Goal: Task Accomplishment & Management: Complete application form

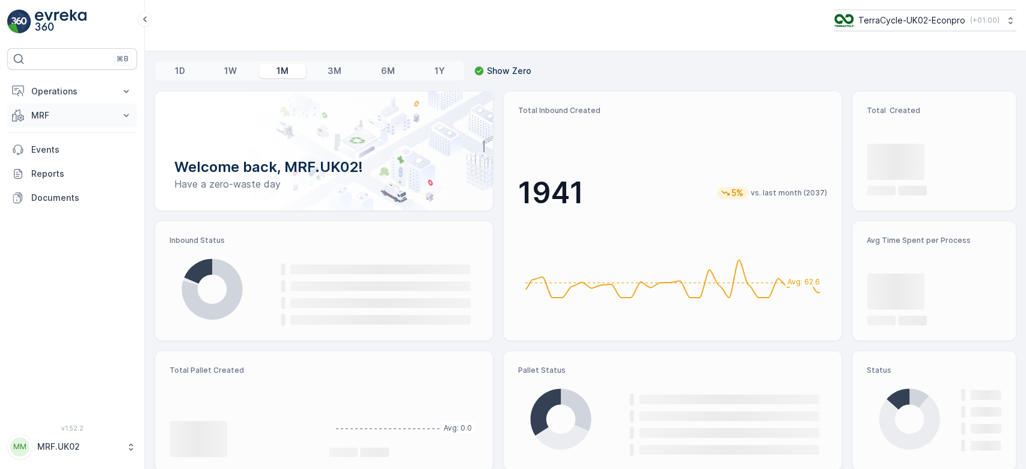
click at [94, 115] on p "MRF" at bounding box center [72, 115] width 82 height 12
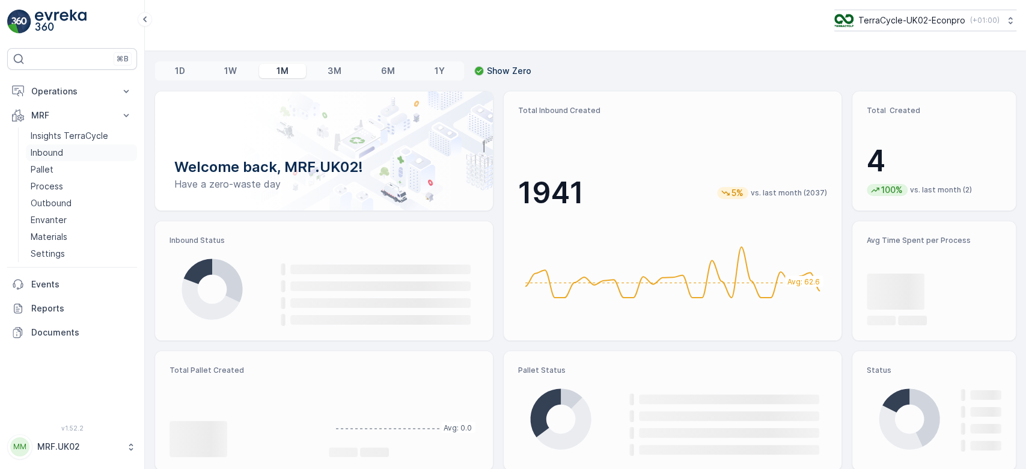
click at [80, 149] on link "Inbound" at bounding box center [81, 152] width 111 height 17
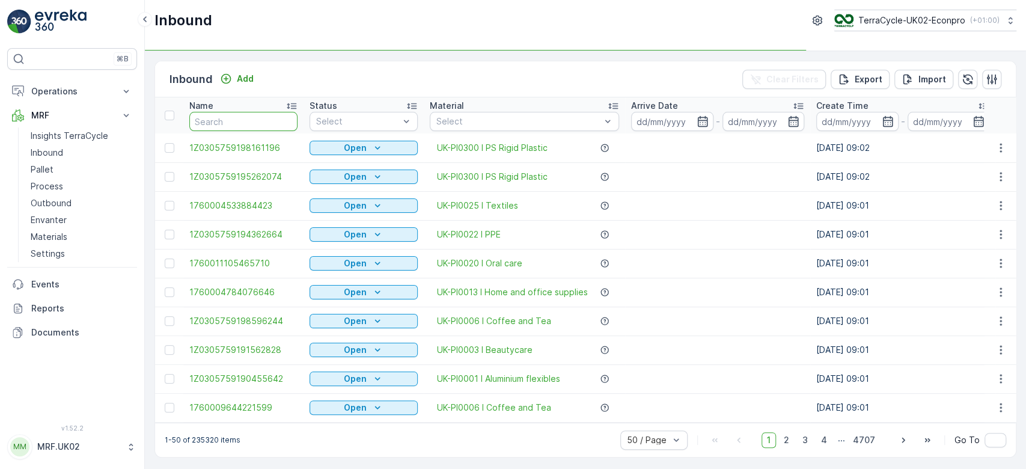
click at [213, 121] on input "text" at bounding box center [243, 121] width 108 height 19
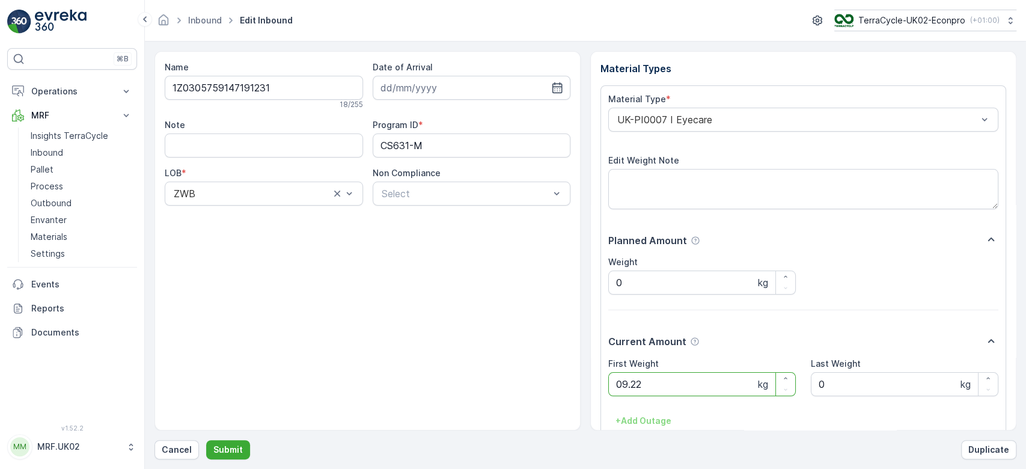
click at [206, 440] on button "Submit" at bounding box center [228, 449] width 44 height 19
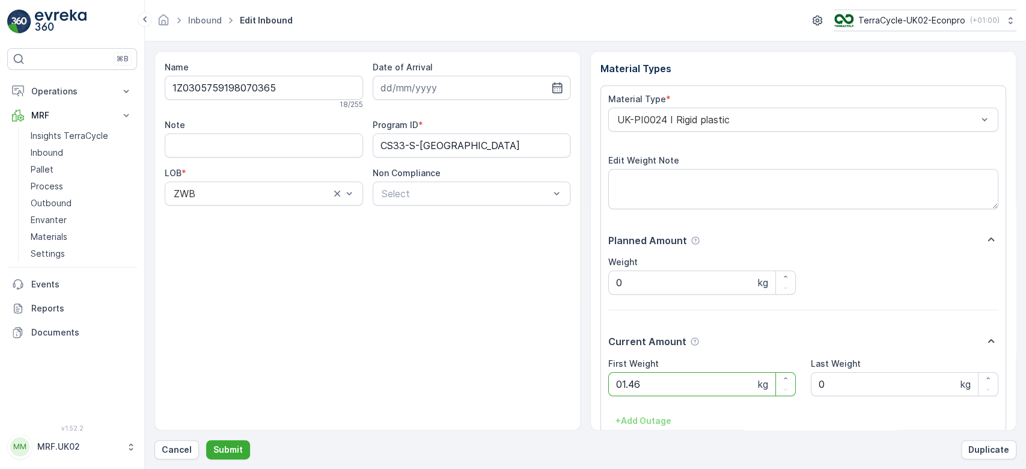
click at [206, 440] on button "Submit" at bounding box center [228, 449] width 44 height 19
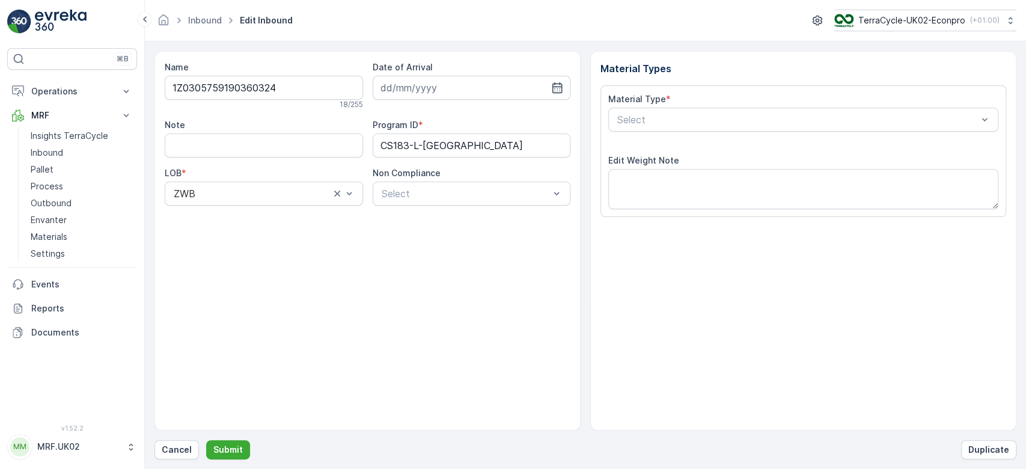
type input "[DATE]"
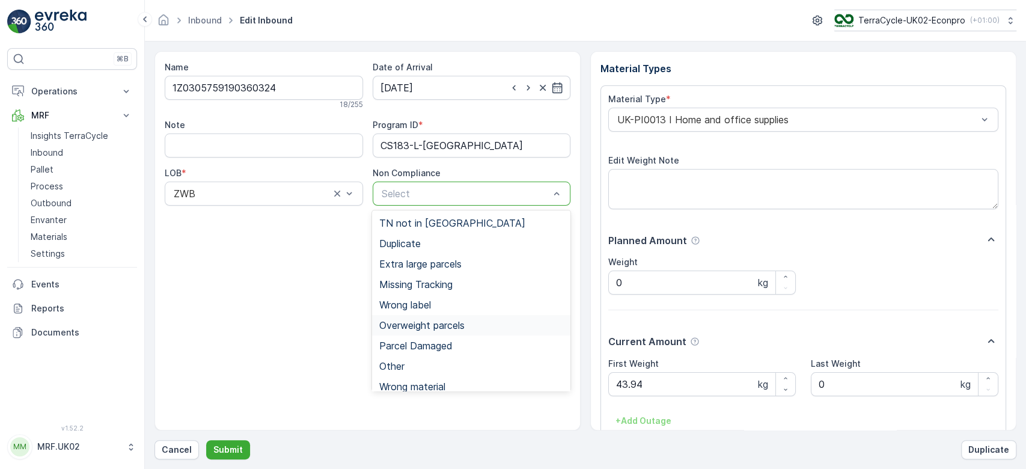
click at [449, 326] on span "Overweight parcels" at bounding box center [421, 325] width 85 height 11
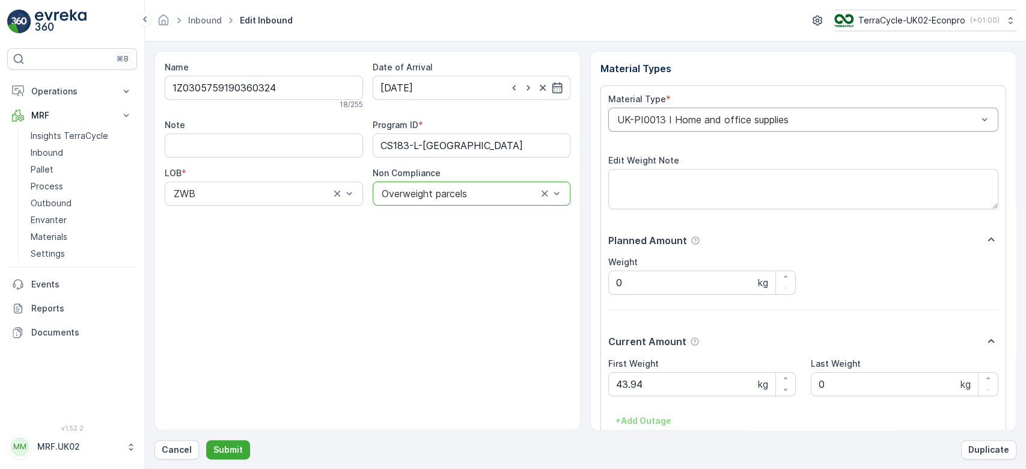
click at [738, 112] on div "UK-PI0013 I Home and office supplies" at bounding box center [803, 120] width 390 height 24
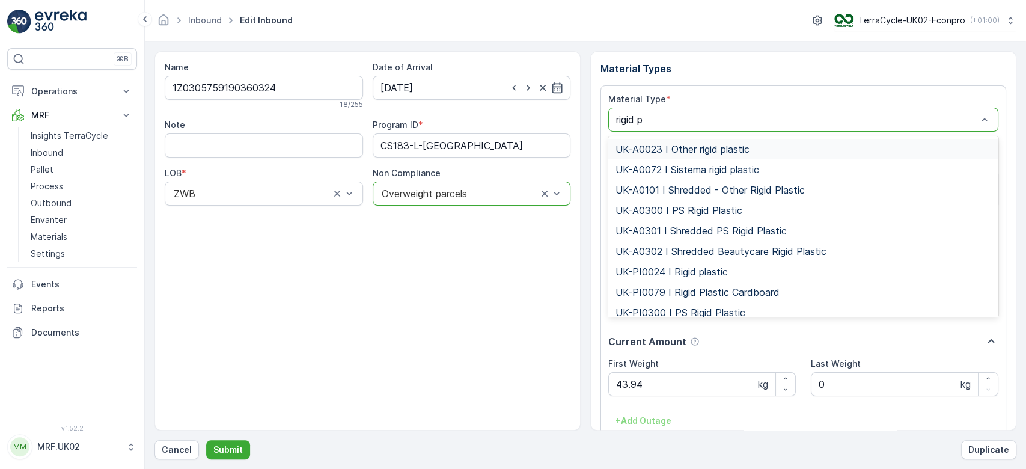
type input "rigid pl"
click at [726, 273] on span "UK-PI0024 I Rigid plastic" at bounding box center [672, 271] width 112 height 11
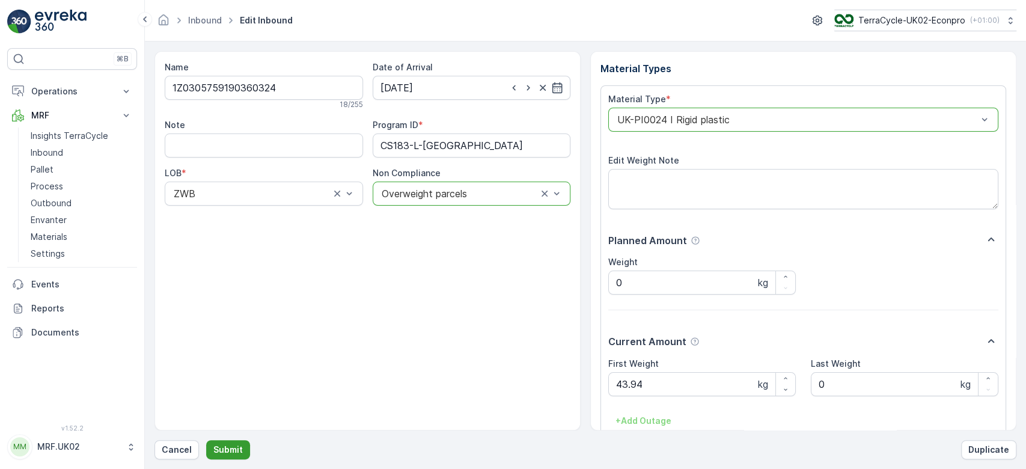
click at [227, 455] on p "Submit" at bounding box center [227, 450] width 29 height 12
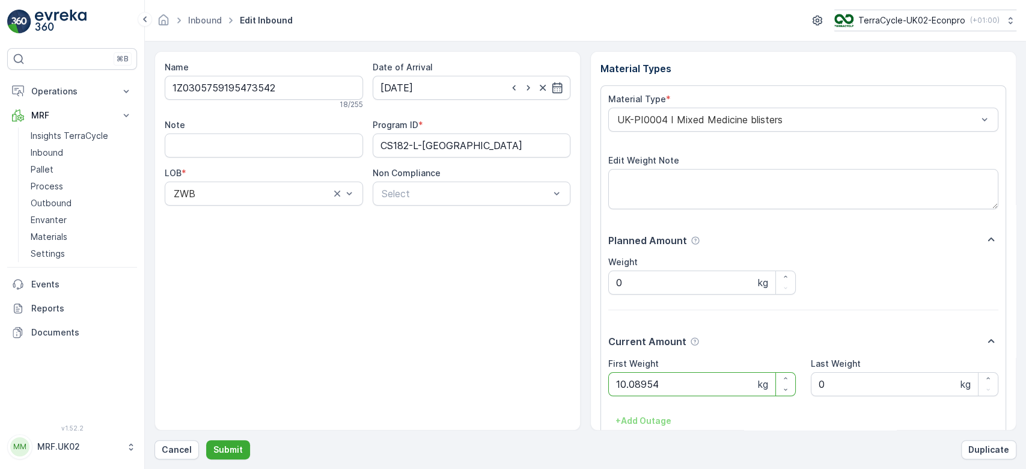
click at [206, 440] on button "Submit" at bounding box center [228, 449] width 44 height 19
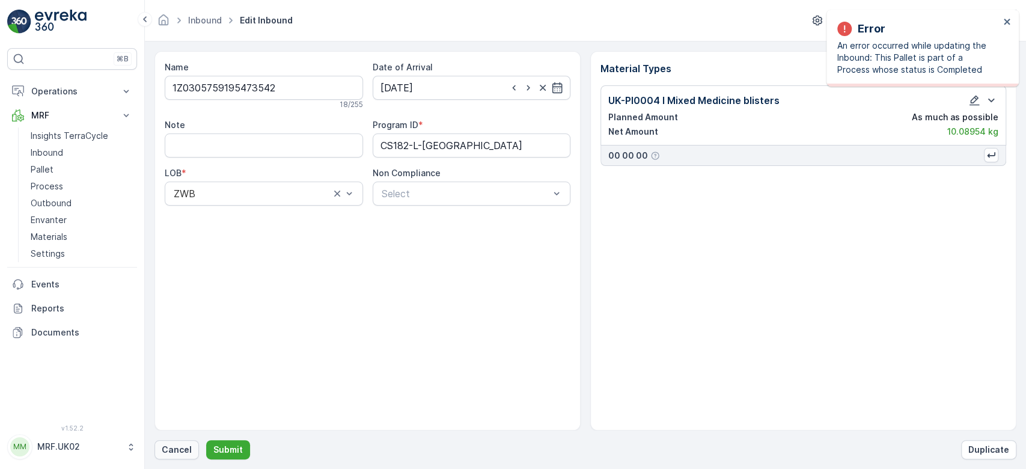
click at [179, 450] on p "Cancel" at bounding box center [177, 450] width 30 height 12
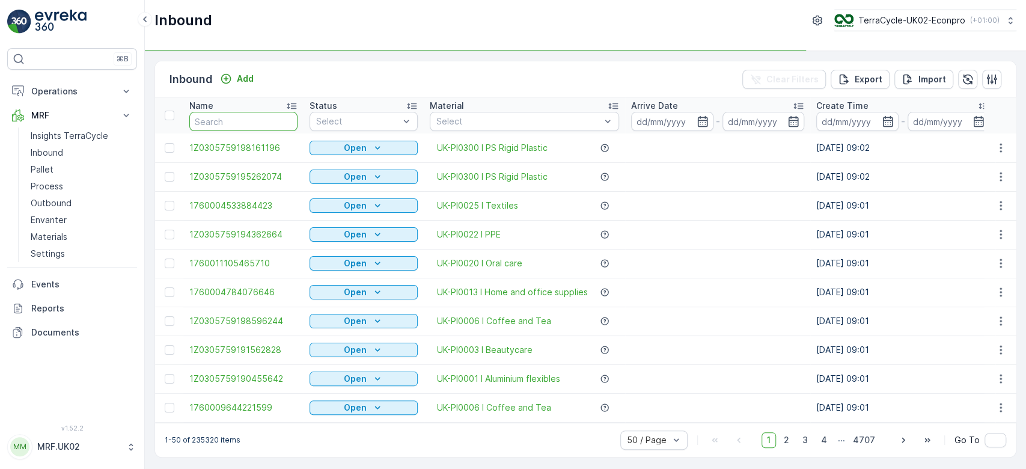
click at [217, 121] on input "text" at bounding box center [243, 121] width 108 height 19
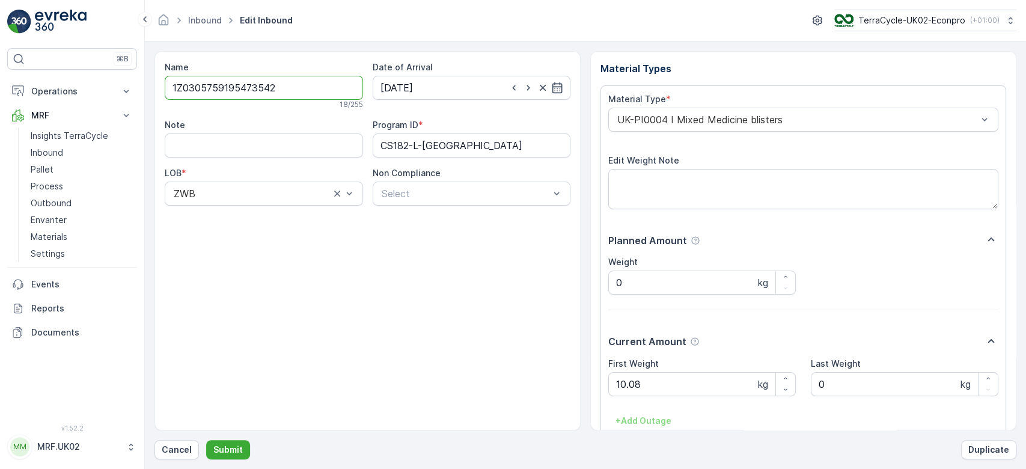
drag, startPoint x: 274, startPoint y: 80, endPoint x: 150, endPoint y: 80, distance: 123.9
click at [150, 80] on form "Name 1Z0305759195473542 18 / 255 Date of Arrival [DATE] Note Program ID * CS182…" at bounding box center [585, 255] width 881 height 428
click at [185, 446] on p "Cancel" at bounding box center [177, 450] width 30 height 12
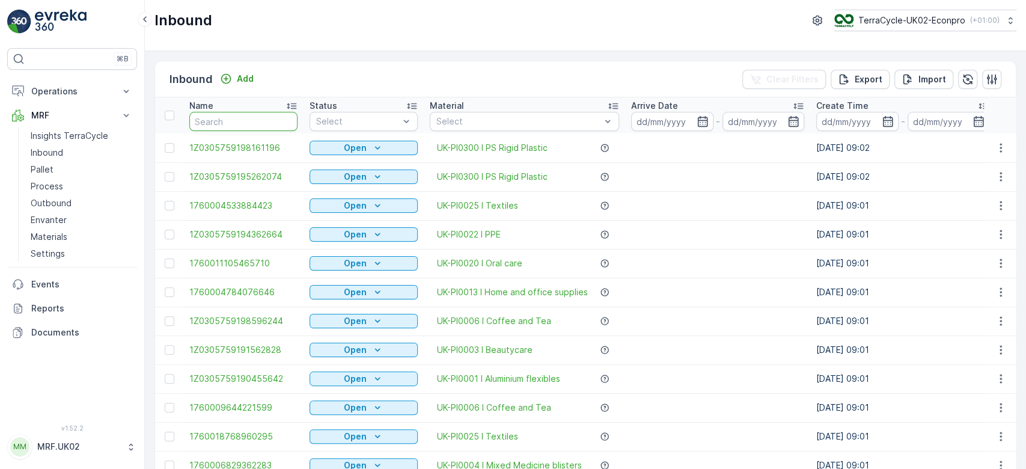
paste input "1Z0305759195473542"
type input "1Z0305759195473542"
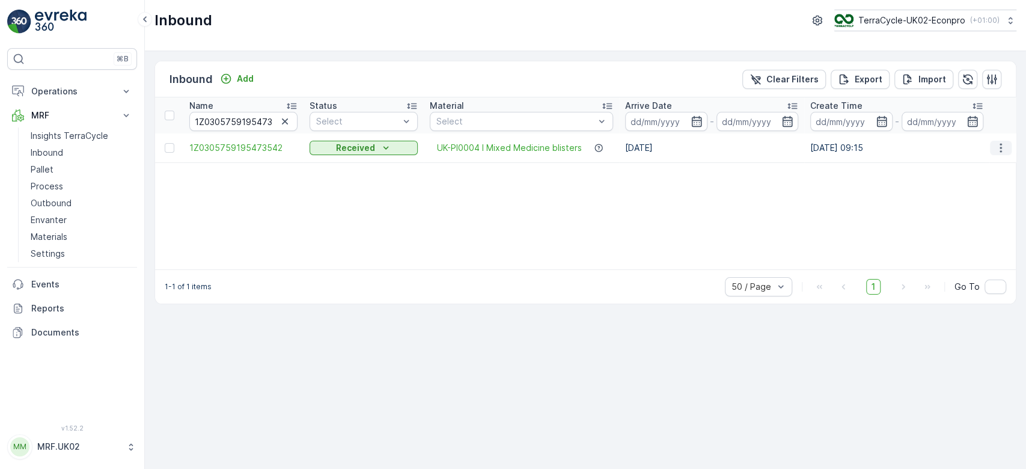
click at [1000, 151] on icon "button" at bounding box center [1001, 148] width 12 height 12
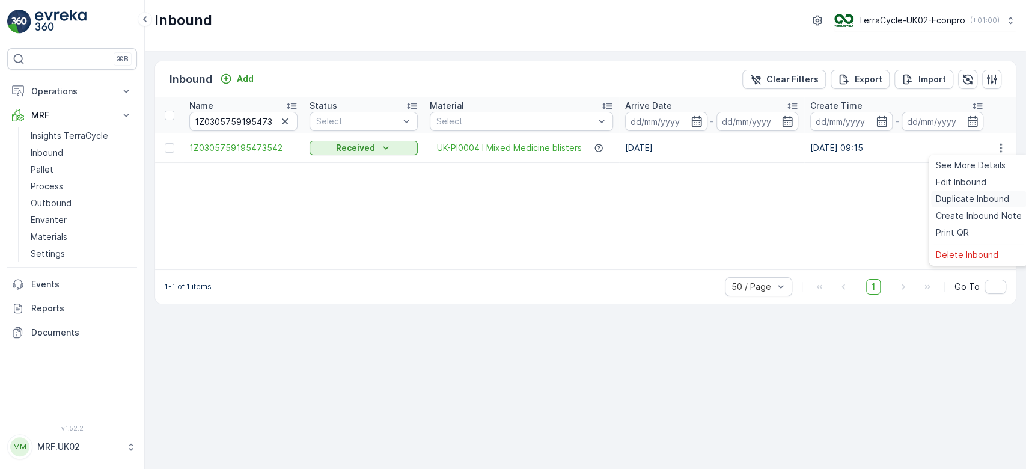
click at [981, 200] on span "Duplicate Inbound" at bounding box center [972, 199] width 73 height 12
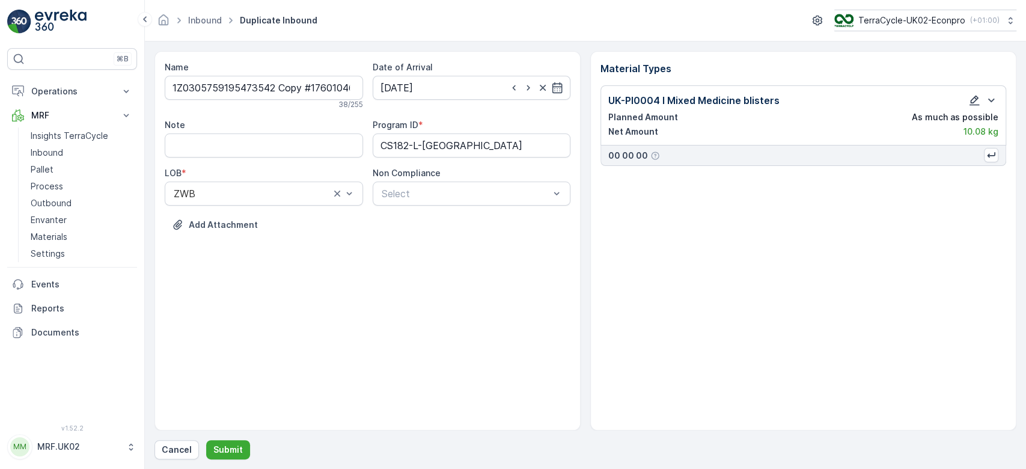
click at [974, 102] on icon "button" at bounding box center [975, 101] width 10 height 10
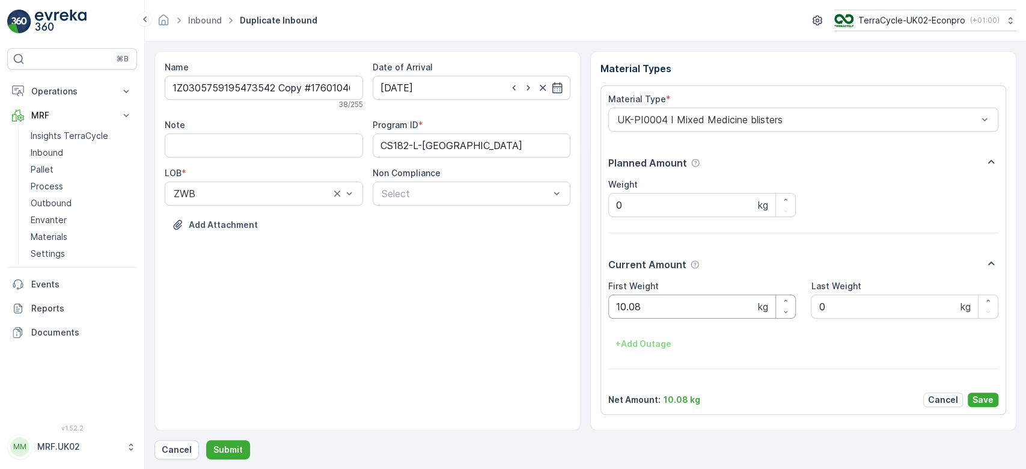
click at [673, 304] on Weight "10.08" at bounding box center [702, 307] width 188 height 24
type Weight "1"
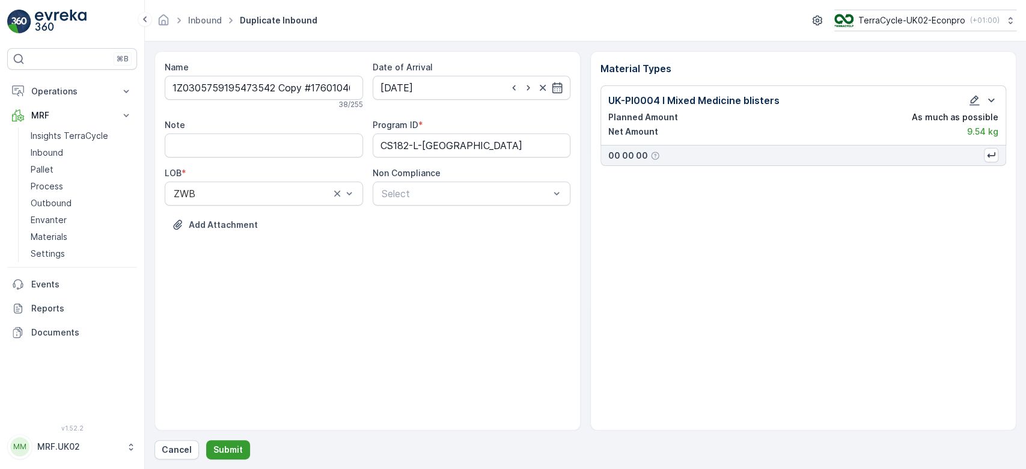
click at [232, 444] on p "Submit" at bounding box center [227, 450] width 29 height 12
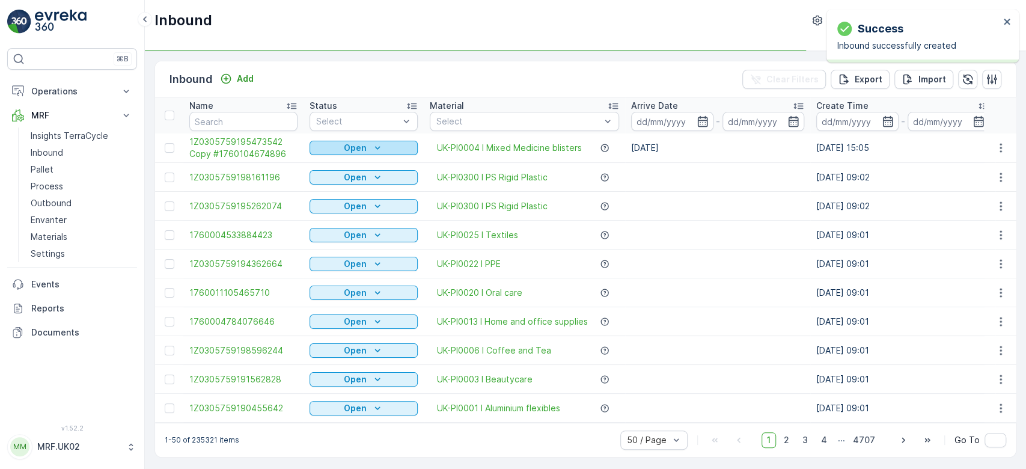
click at [363, 146] on p "Open" at bounding box center [355, 148] width 23 height 12
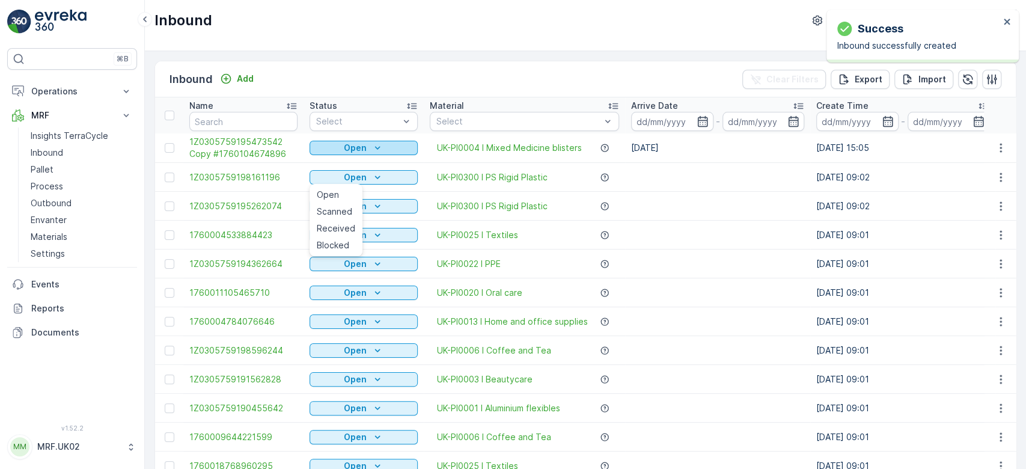
click at [368, 146] on div "Open" at bounding box center [363, 148] width 99 height 12
click at [342, 180] on span "Scanned" at bounding box center [334, 182] width 35 height 12
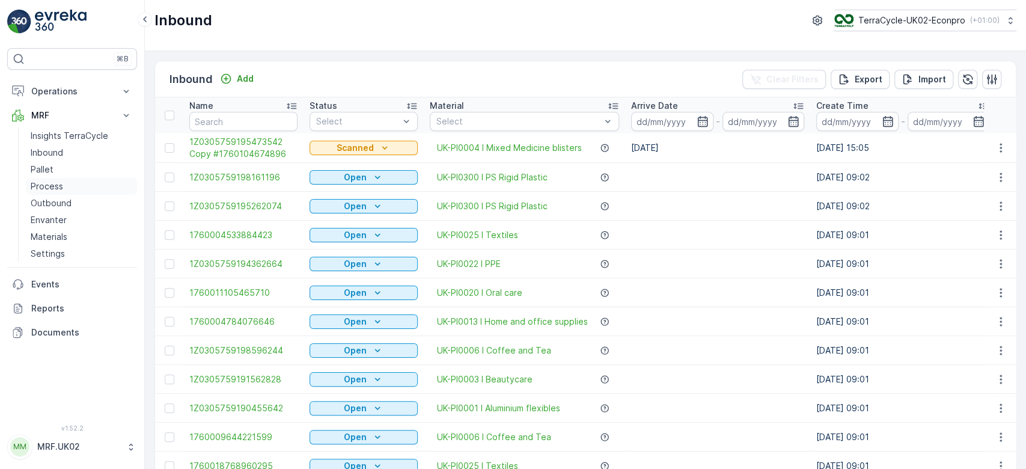
click at [83, 180] on link "Process" at bounding box center [81, 186] width 111 height 17
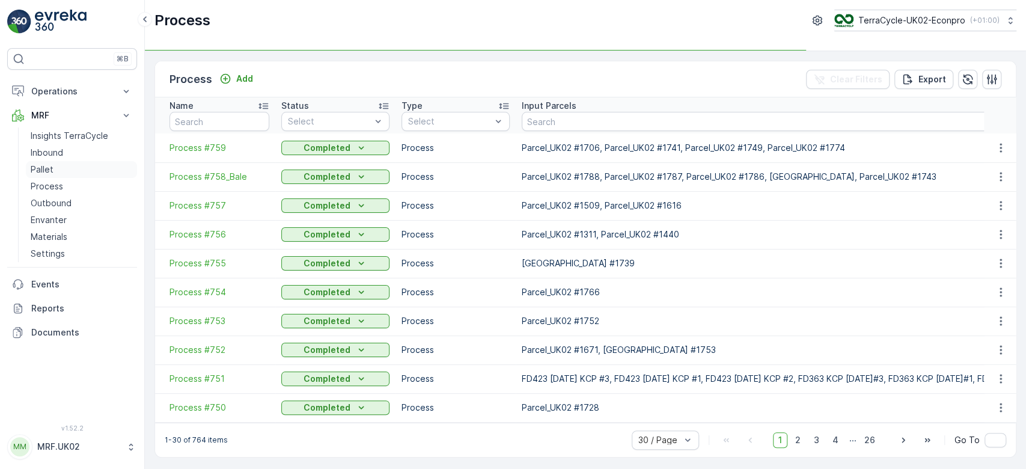
click at [84, 176] on link "Pallet" at bounding box center [81, 169] width 111 height 17
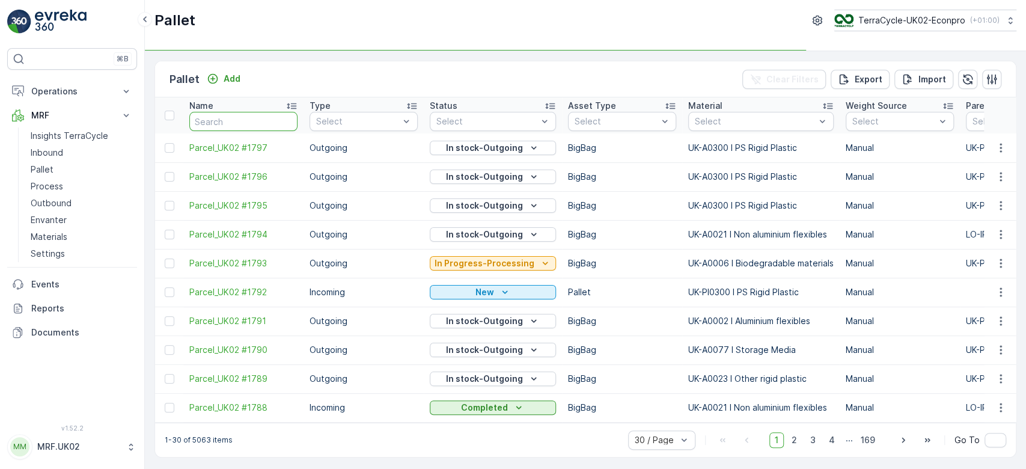
click at [255, 118] on input "text" at bounding box center [243, 121] width 108 height 19
type input "1772"
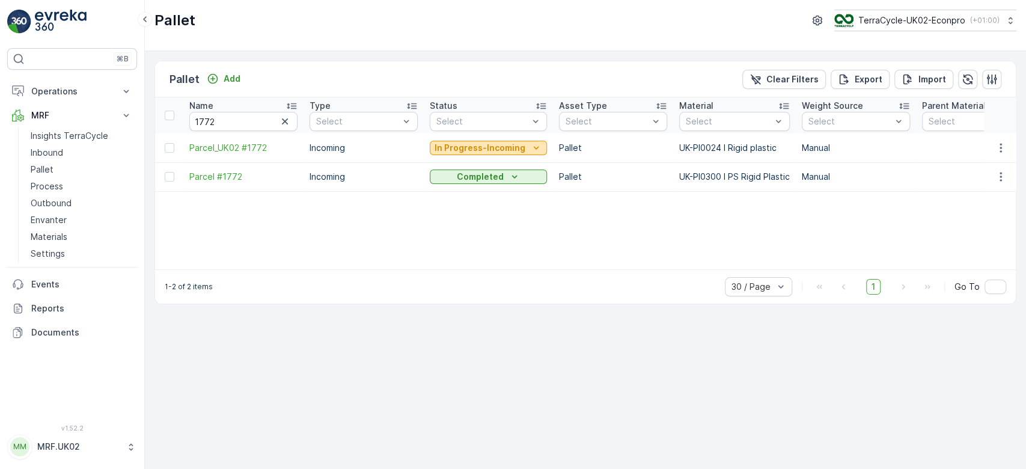
click at [462, 146] on p "In Progress-Incoming" at bounding box center [480, 148] width 91 height 12
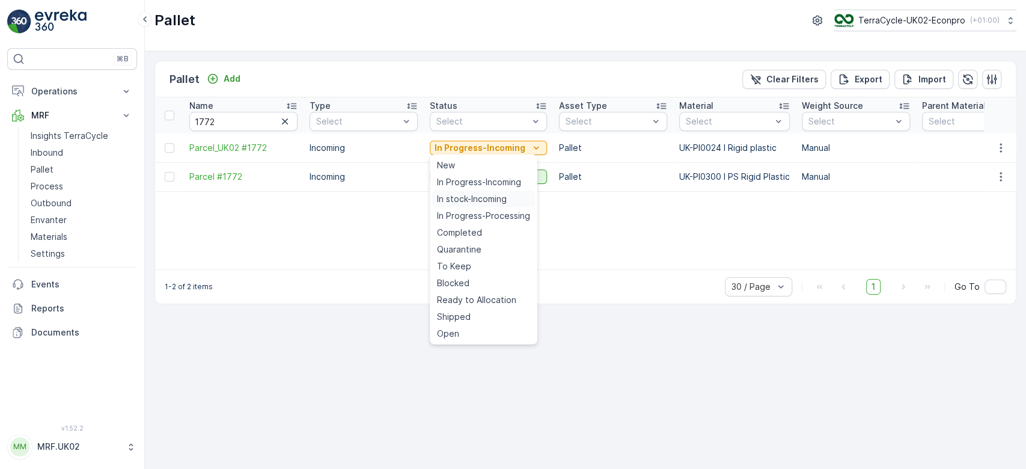
click at [476, 200] on span "In stock-Incoming" at bounding box center [472, 199] width 70 height 12
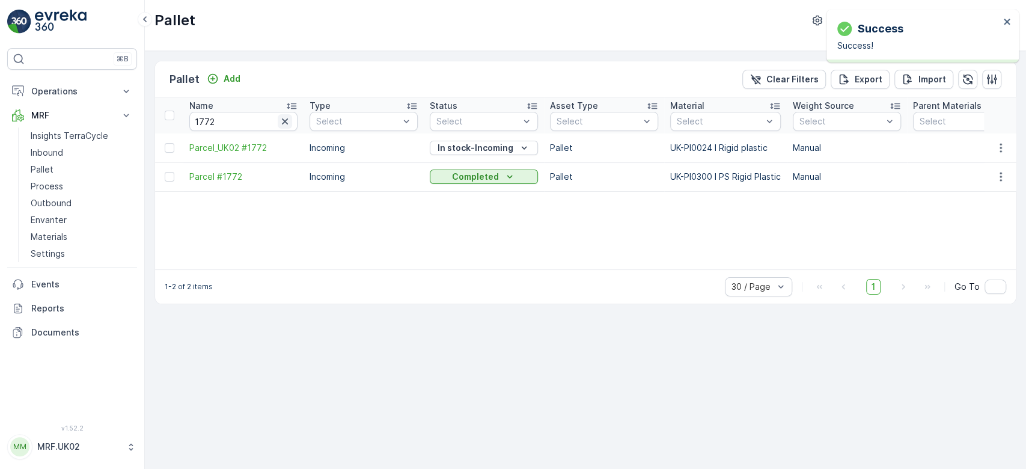
click at [287, 123] on icon "button" at bounding box center [285, 121] width 6 height 6
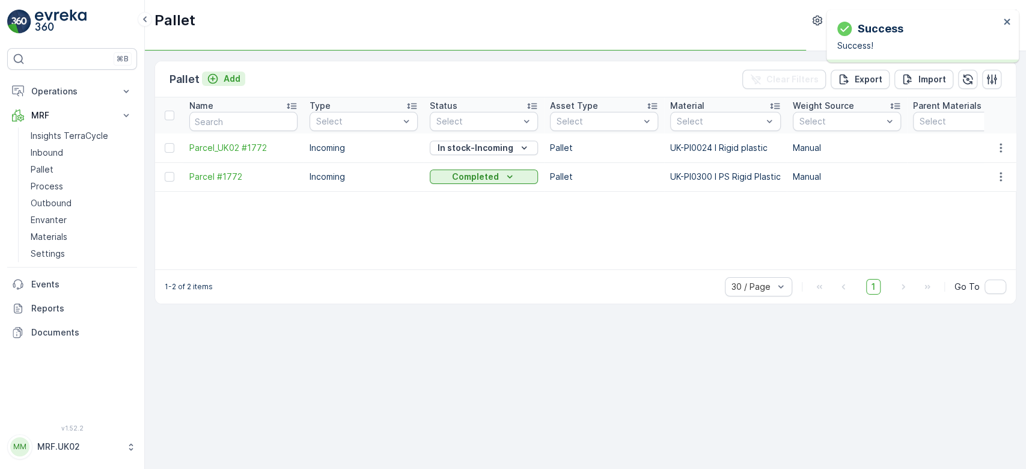
click at [225, 78] on p "Add" at bounding box center [232, 79] width 17 height 12
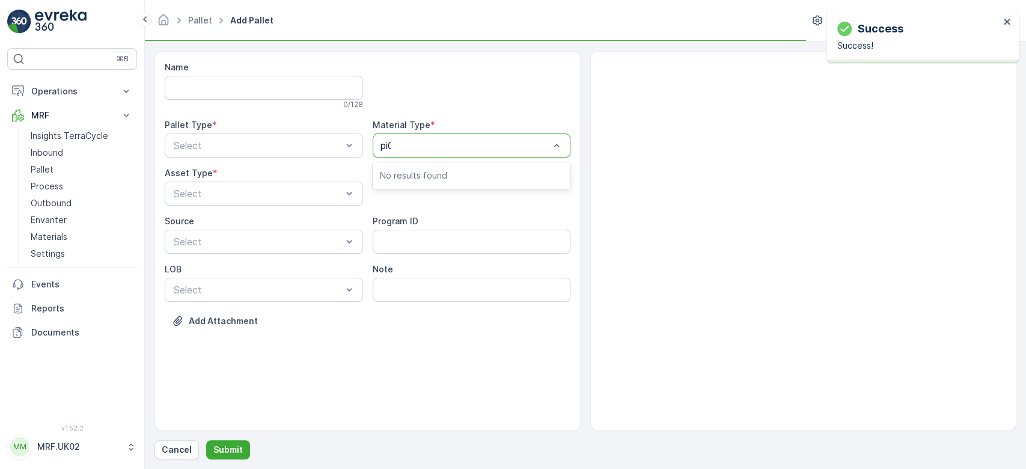
type input "pi00"
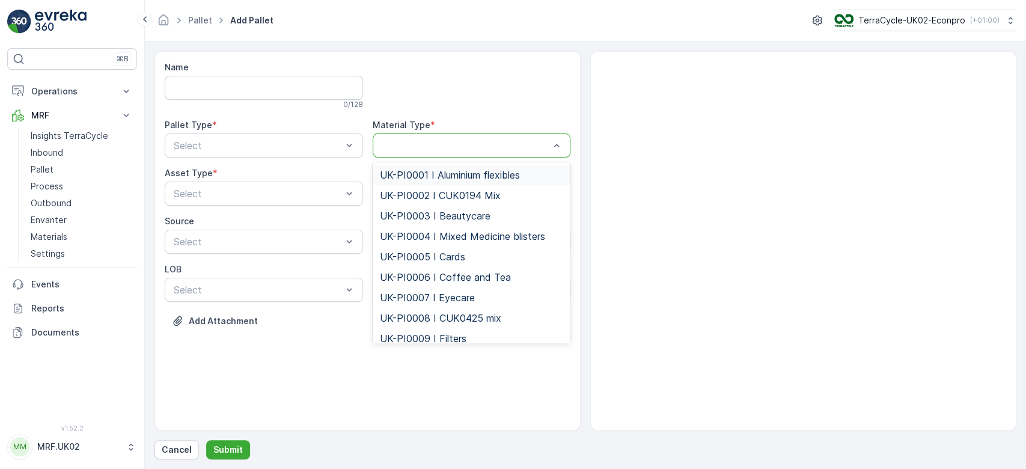
click at [411, 140] on div at bounding box center [466, 145] width 171 height 11
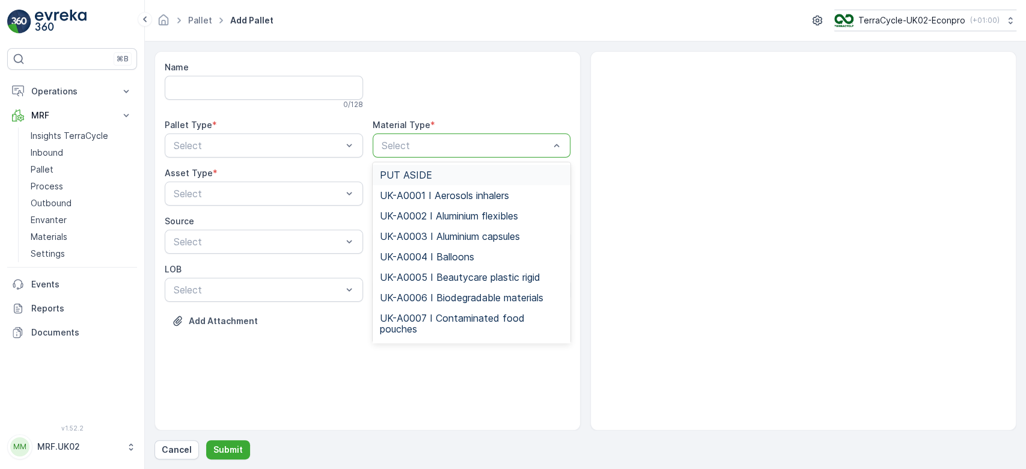
click at [411, 140] on div at bounding box center [466, 145] width 171 height 11
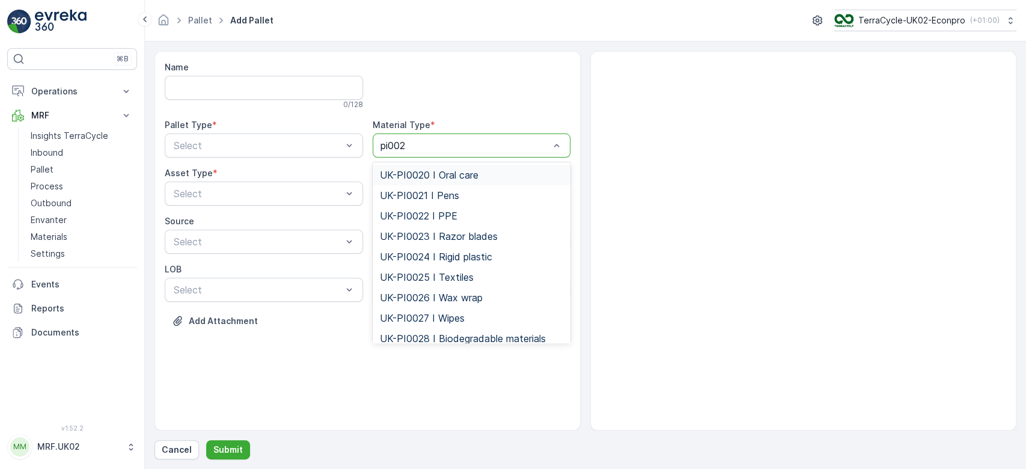
type input "pi0024"
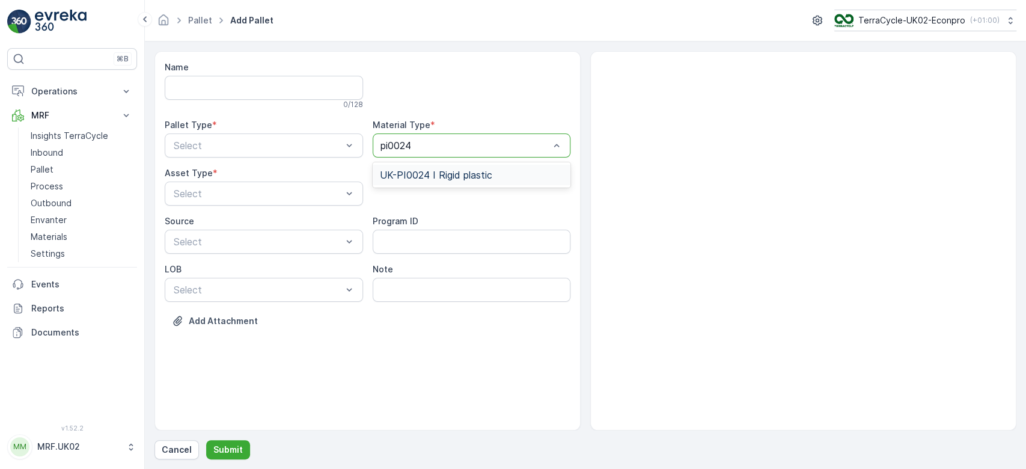
click at [432, 174] on span "UK-PI0024 I Rigid plastic" at bounding box center [436, 175] width 112 height 11
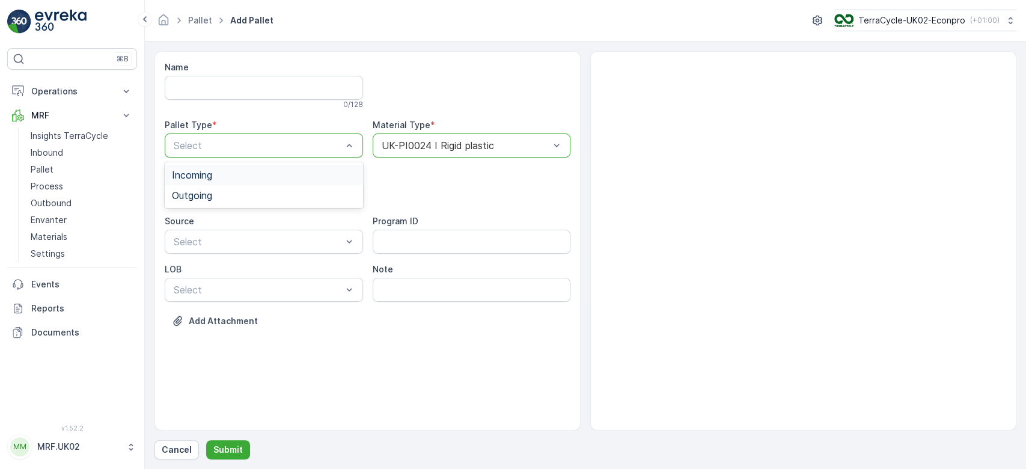
click at [313, 174] on div "Incoming" at bounding box center [264, 175] width 184 height 11
click at [245, 248] on div "Pallet" at bounding box center [264, 243] width 184 height 11
click at [232, 451] on p "Submit" at bounding box center [227, 450] width 29 height 12
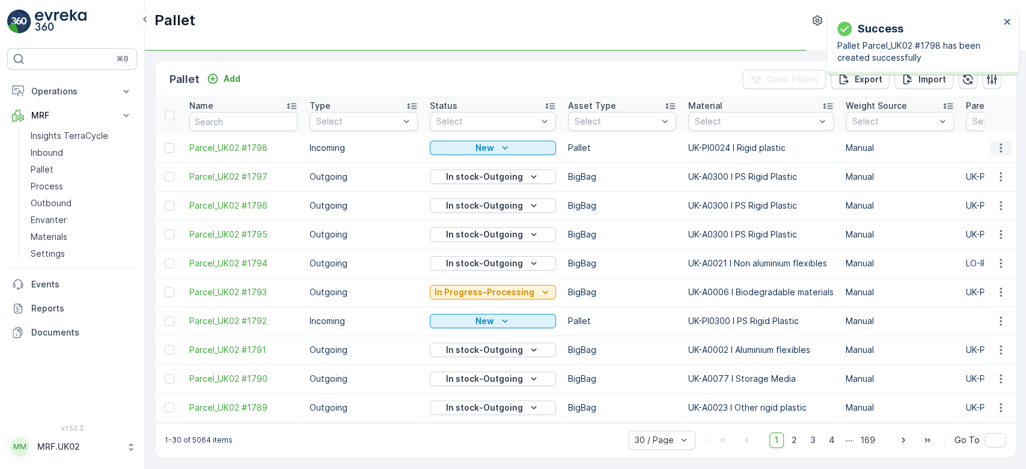
click at [1001, 147] on icon "button" at bounding box center [1001, 148] width 12 height 12
click at [979, 228] on span "Print QR" at bounding box center [968, 233] width 33 height 12
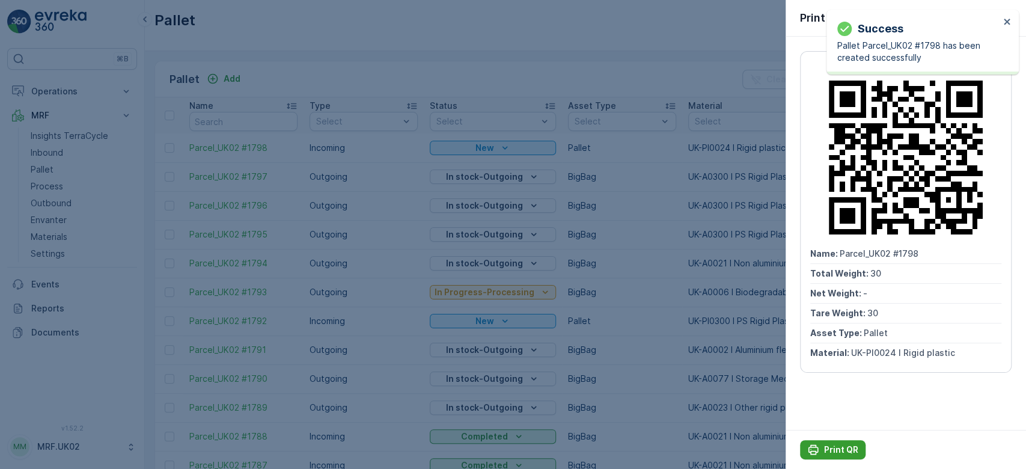
click at [838, 448] on p "Print QR" at bounding box center [841, 450] width 34 height 12
click at [38, 155] on div at bounding box center [513, 234] width 1026 height 469
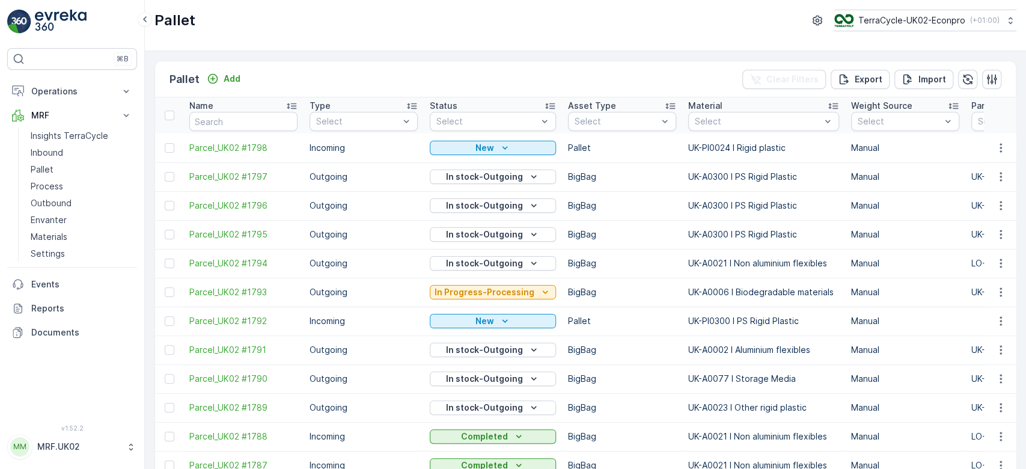
click at [38, 155] on p "Inbound" at bounding box center [47, 153] width 32 height 12
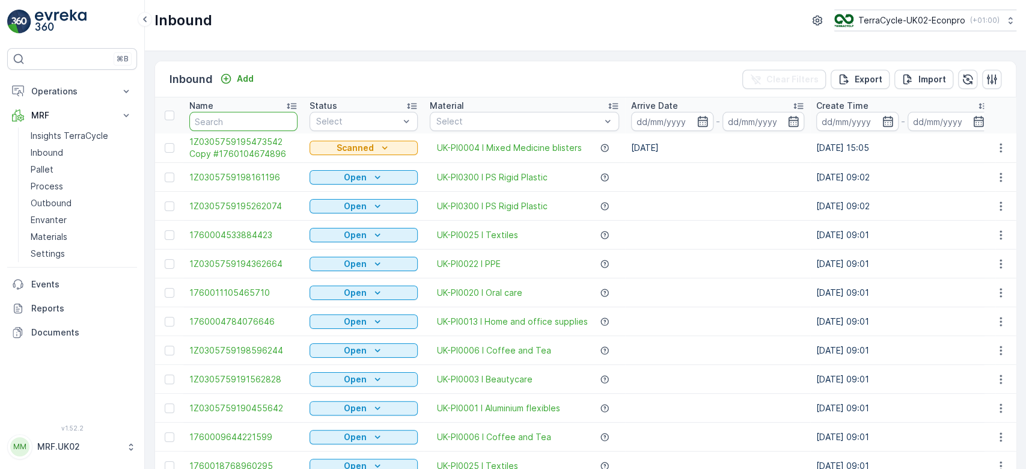
click at [216, 113] on input "text" at bounding box center [243, 121] width 108 height 19
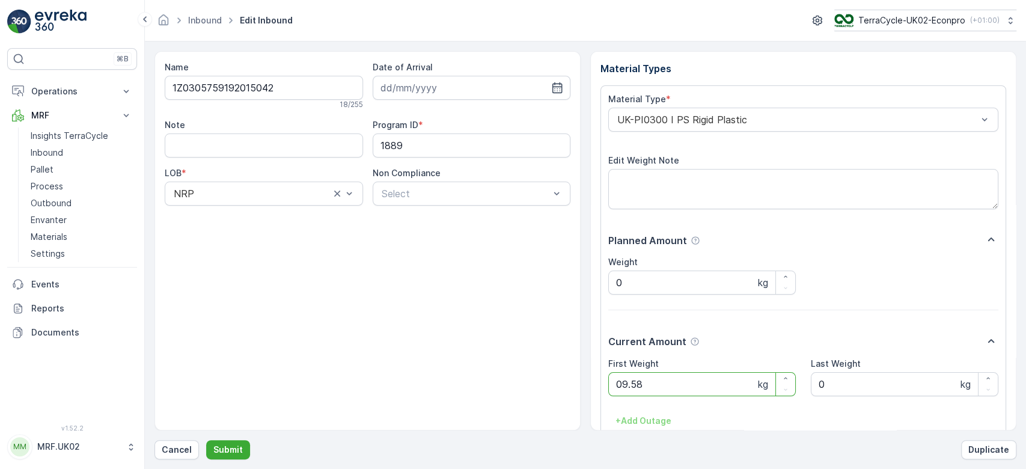
click at [206, 440] on button "Submit" at bounding box center [228, 449] width 44 height 19
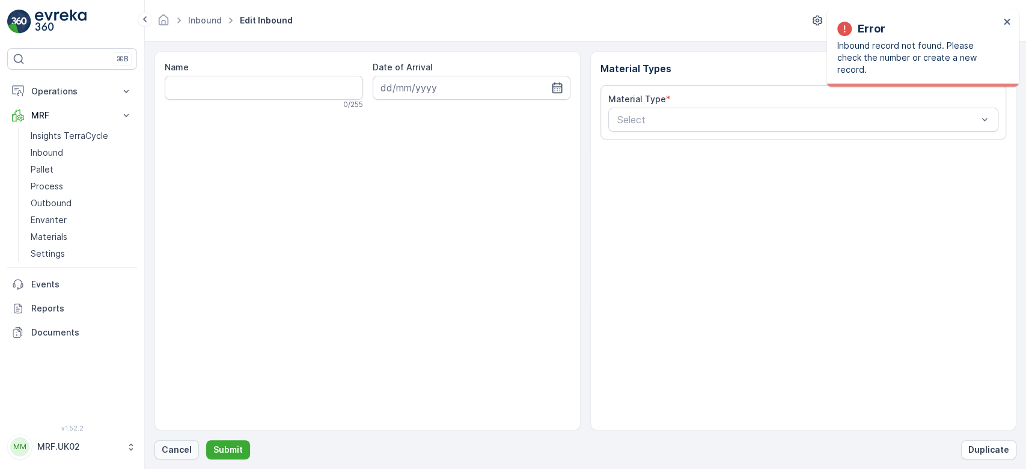
click at [172, 440] on button "Cancel" at bounding box center [177, 449] width 44 height 19
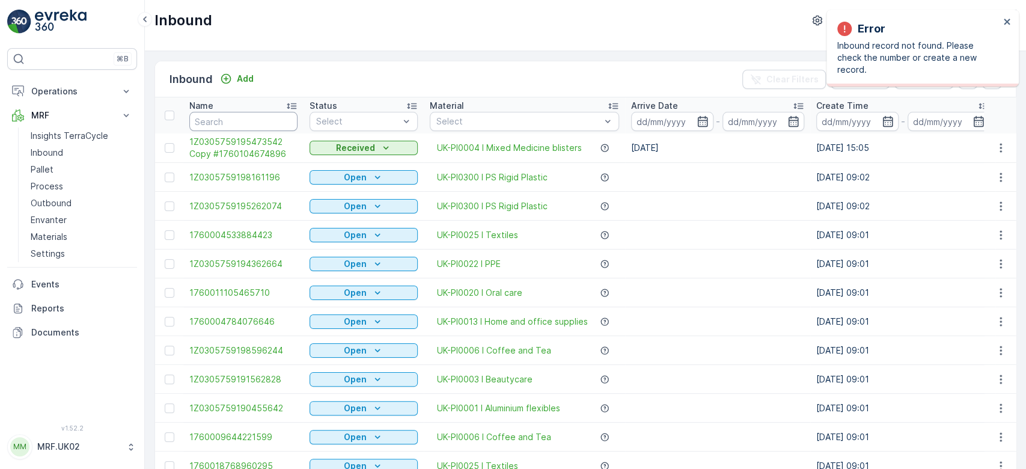
click at [266, 118] on input "text" at bounding box center [243, 121] width 108 height 19
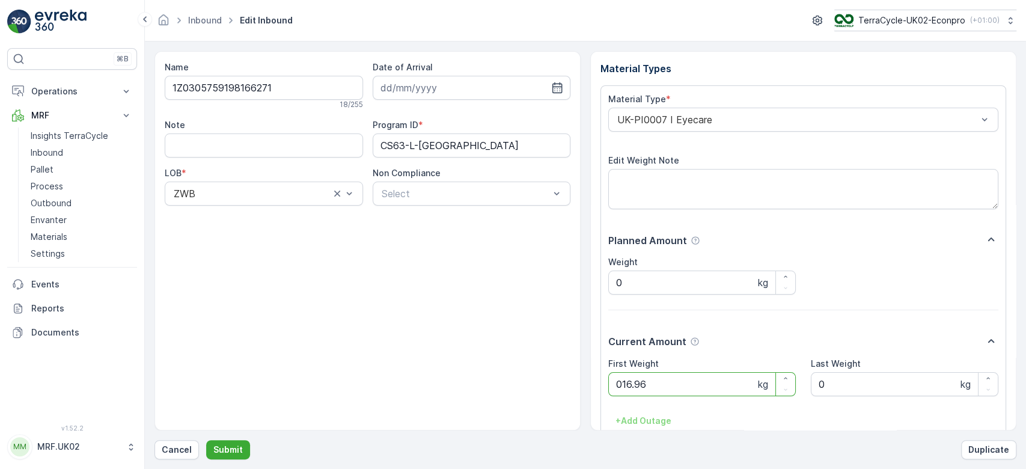
click at [206, 440] on button "Submit" at bounding box center [228, 449] width 44 height 19
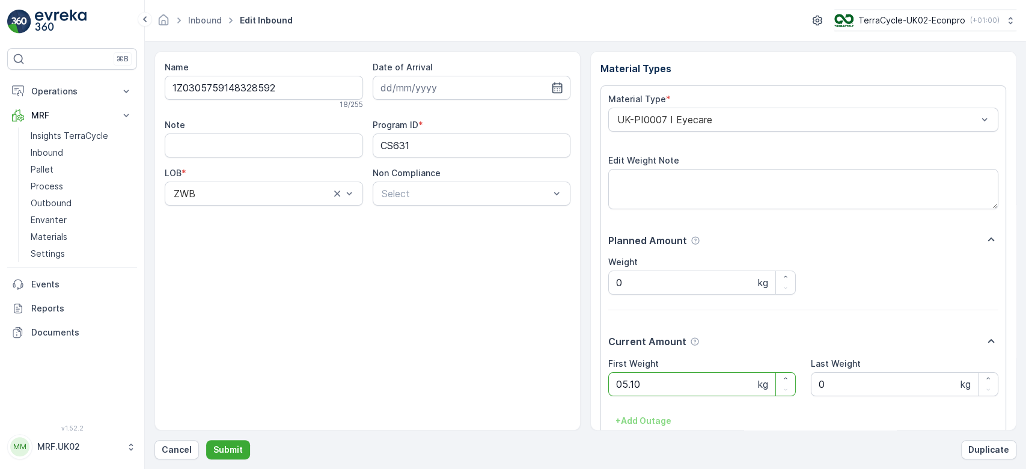
click at [206, 440] on button "Submit" at bounding box center [228, 449] width 44 height 19
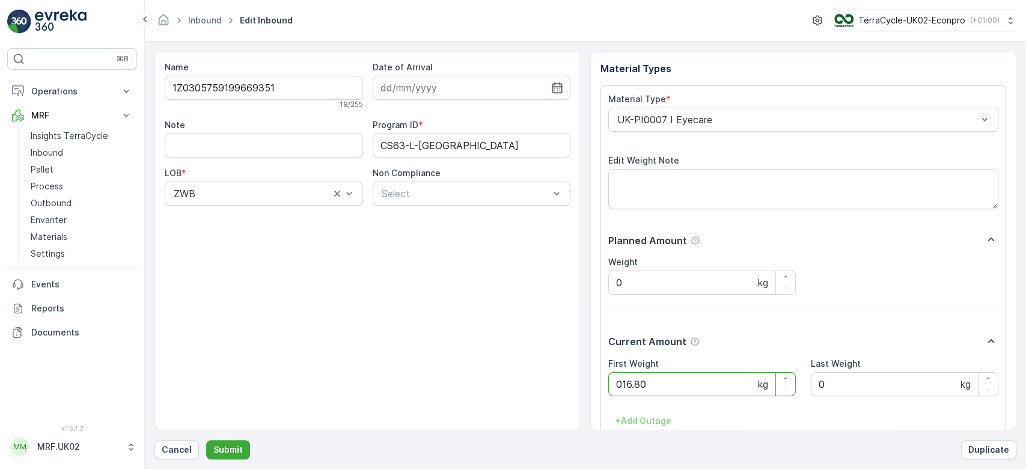
click at [206, 440] on button "Submit" at bounding box center [228, 449] width 44 height 19
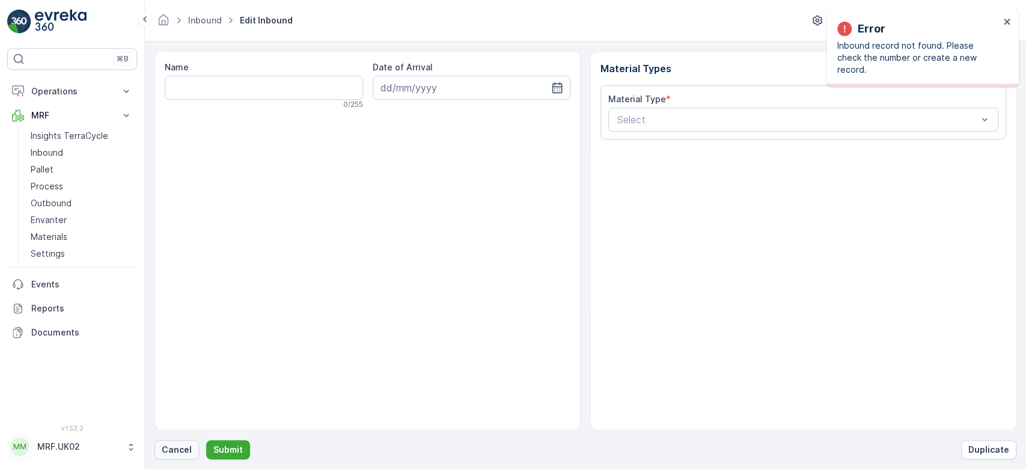
click at [175, 450] on p "Cancel" at bounding box center [177, 450] width 30 height 12
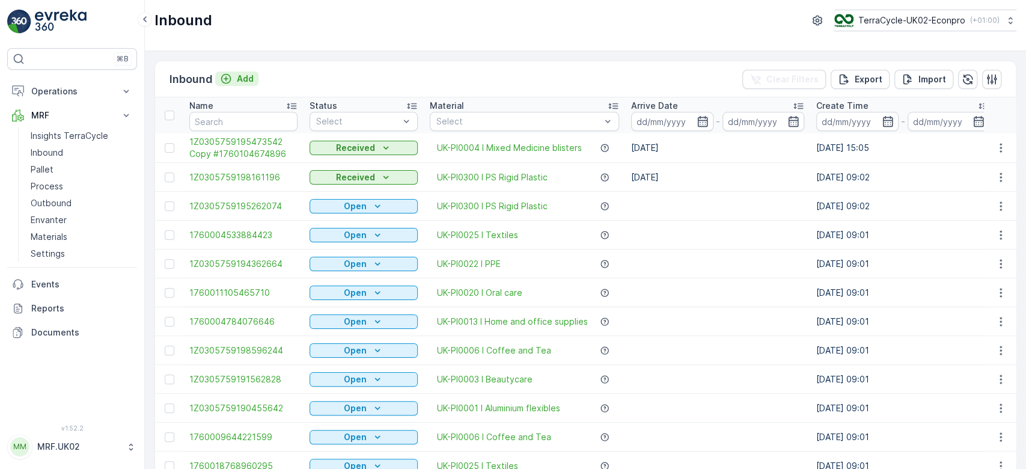
click at [244, 80] on p "Add" at bounding box center [245, 79] width 17 height 12
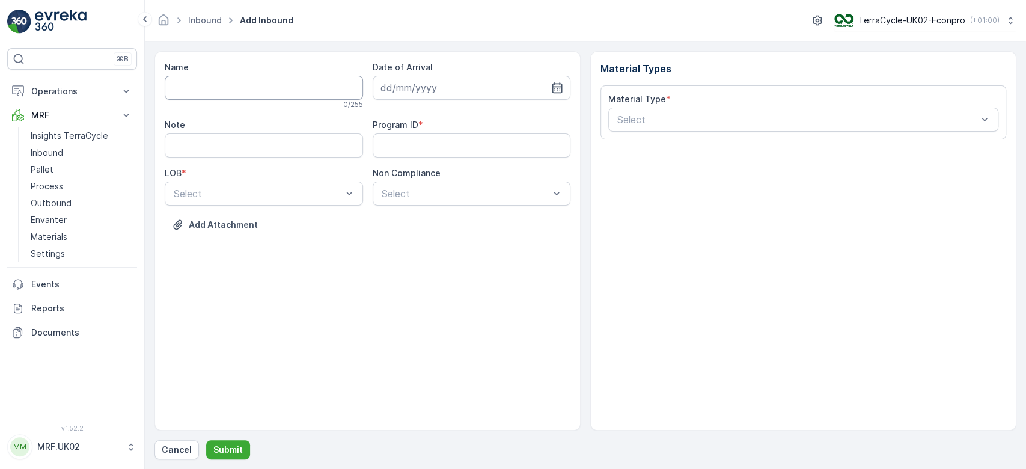
click at [240, 92] on input "Name" at bounding box center [264, 88] width 198 height 24
type input "1Z0305759148095718"
click at [206, 440] on button "Submit" at bounding box center [228, 449] width 44 height 19
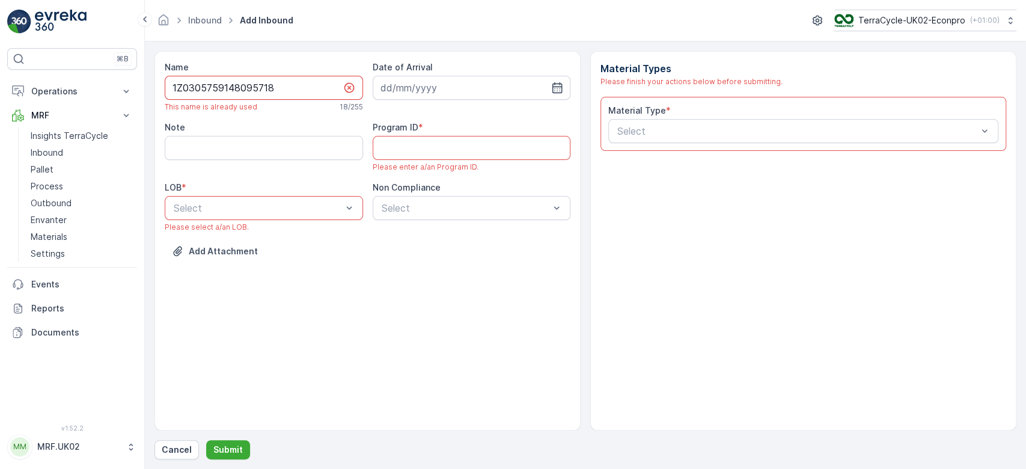
drag, startPoint x: 289, startPoint y: 89, endPoint x: 167, endPoint y: 92, distance: 122.1
click at [167, 92] on input "1Z0305759148095718" at bounding box center [264, 88] width 198 height 24
click at [178, 447] on p "Cancel" at bounding box center [177, 450] width 30 height 12
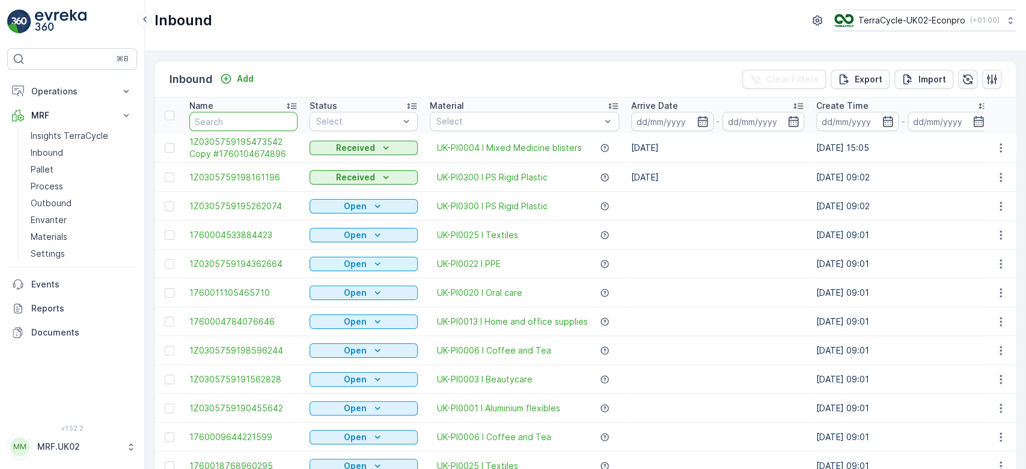
paste input "1Z0305759148095718"
type input "1Z0305759148095718"
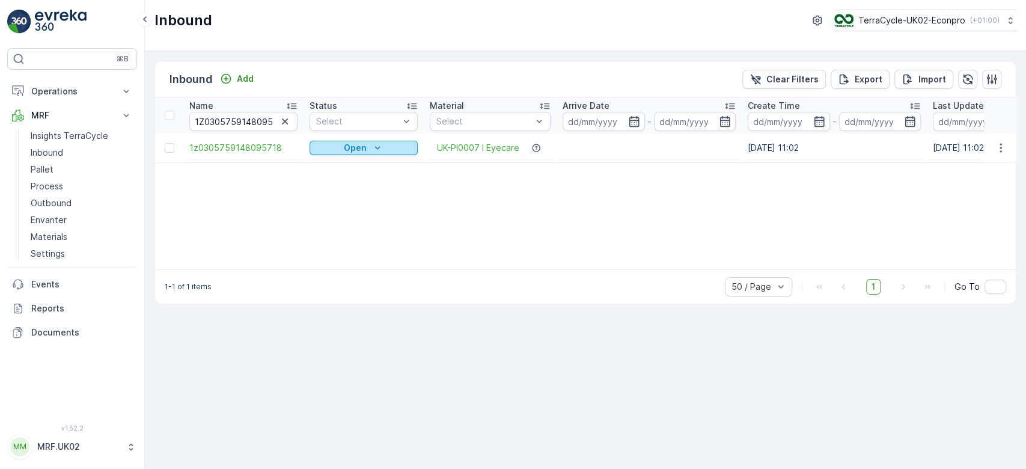
click at [369, 147] on div "Open" at bounding box center [363, 148] width 99 height 12
click at [335, 180] on span "Scanned" at bounding box center [334, 182] width 35 height 12
click at [228, 137] on td "1z0305759148095718" at bounding box center [243, 147] width 120 height 29
click at [231, 144] on span "1z0305759148095718" at bounding box center [243, 148] width 108 height 12
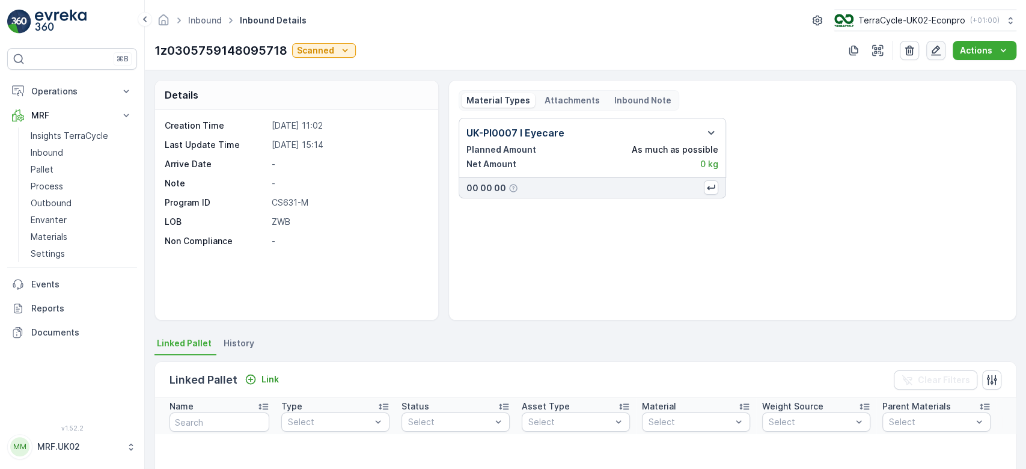
click at [936, 51] on icon "button" at bounding box center [936, 50] width 12 height 12
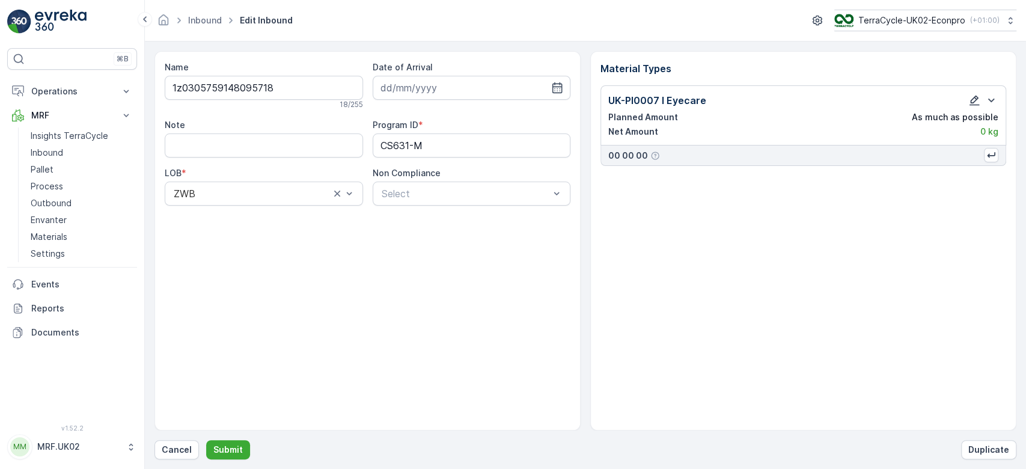
click at [978, 103] on icon "button" at bounding box center [975, 100] width 12 height 12
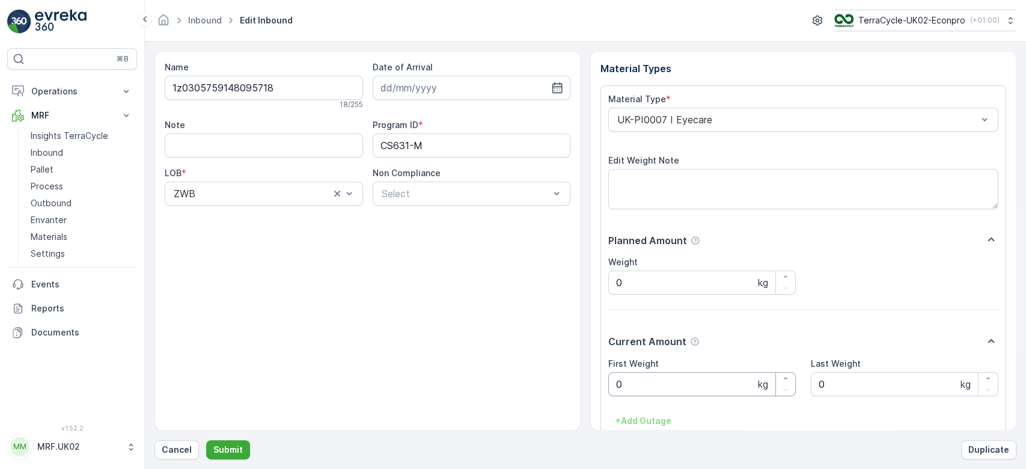
click at [720, 391] on Weight "0" at bounding box center [702, 384] width 188 height 24
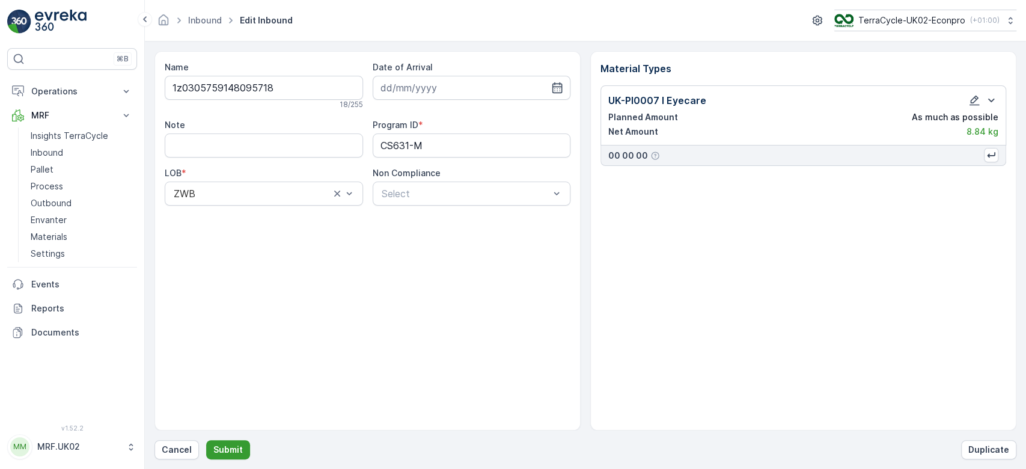
click at [228, 445] on p "Submit" at bounding box center [227, 450] width 29 height 12
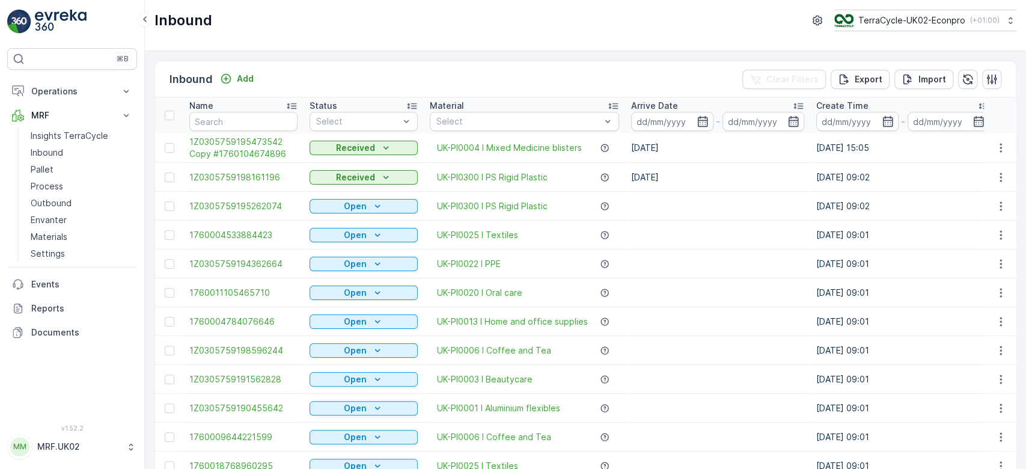
click at [302, 68] on div "Inbound Add Clear Filters Export Import" at bounding box center [585, 79] width 861 height 36
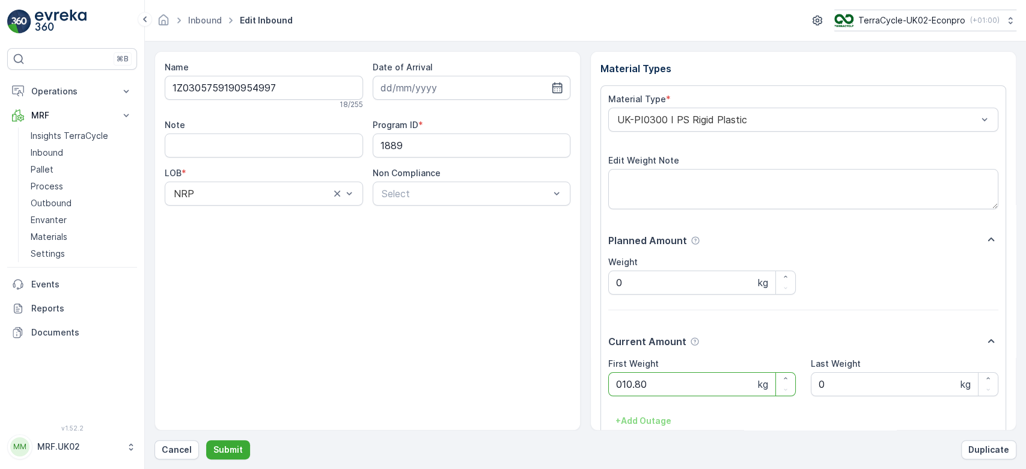
click at [206, 440] on button "Submit" at bounding box center [228, 449] width 44 height 19
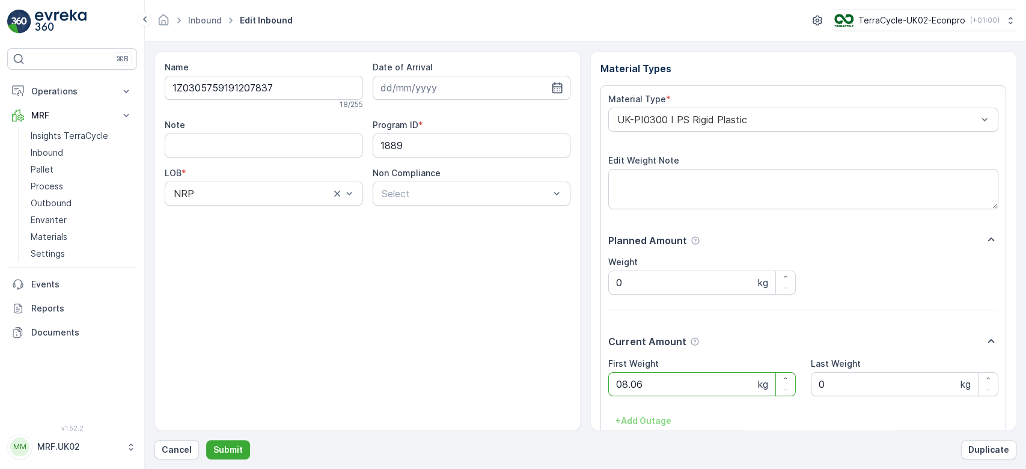
click at [206, 440] on button "Submit" at bounding box center [228, 449] width 44 height 19
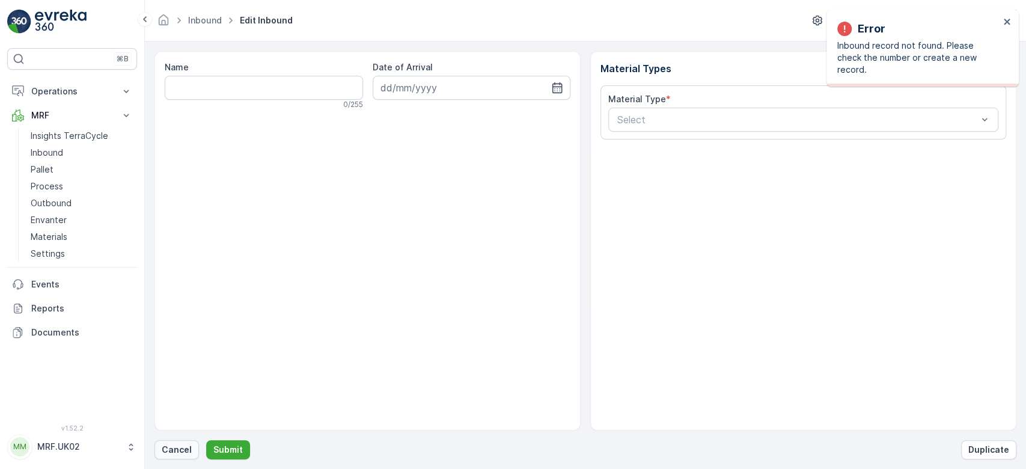
click at [159, 455] on button "Cancel" at bounding box center [177, 449] width 44 height 19
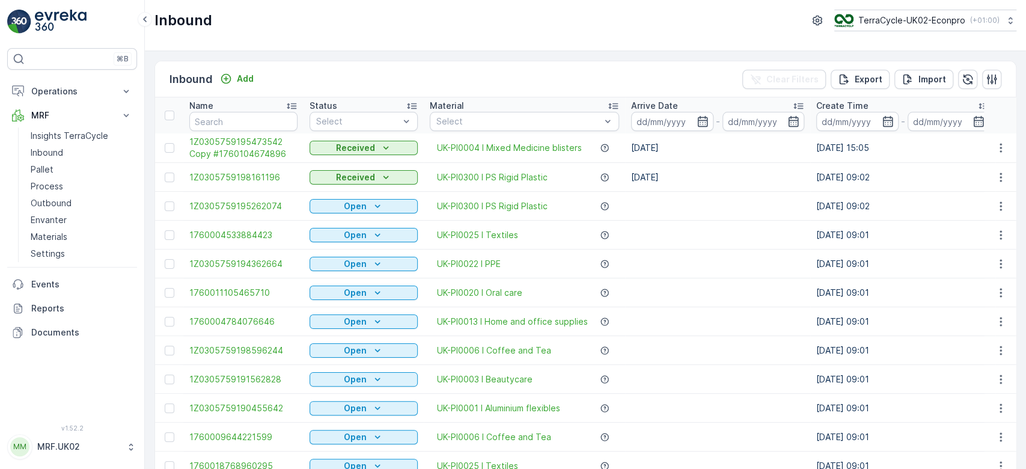
click at [265, 108] on div "Name" at bounding box center [243, 106] width 108 height 12
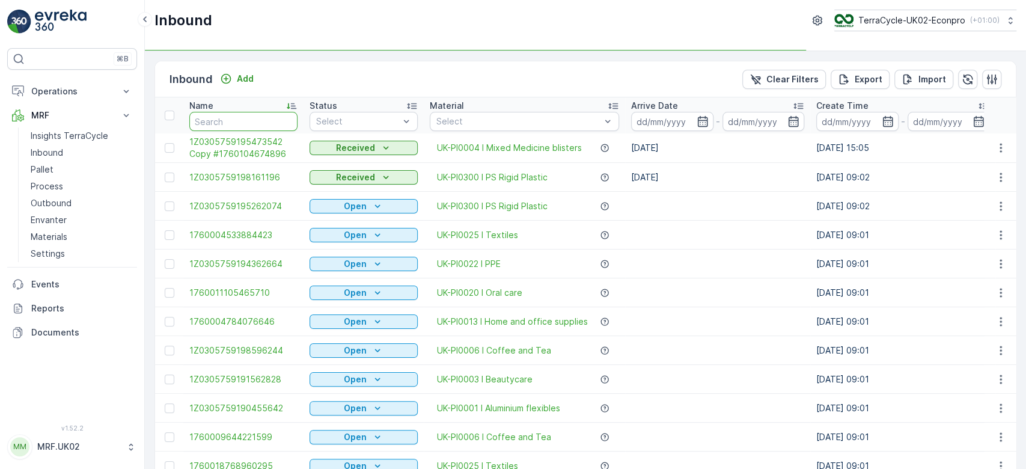
click at [261, 123] on input "text" at bounding box center [243, 121] width 108 height 19
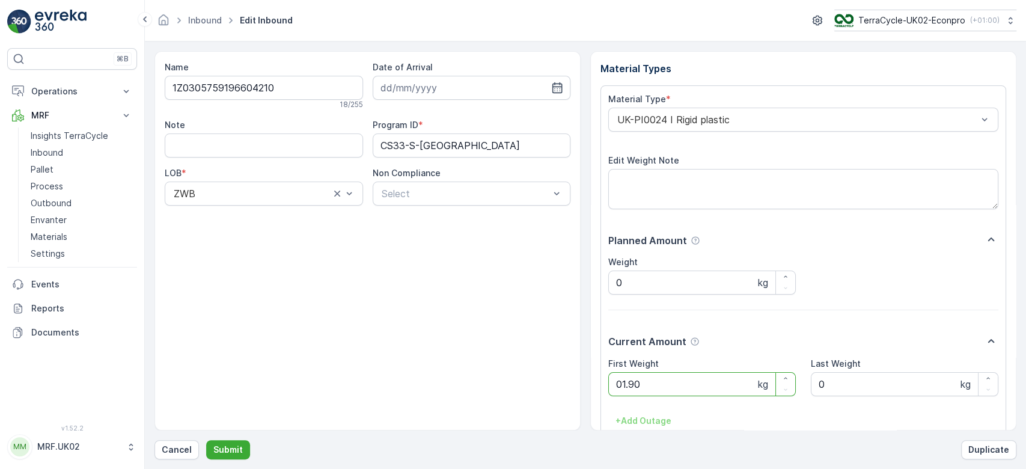
click at [206, 440] on button "Submit" at bounding box center [228, 449] width 44 height 19
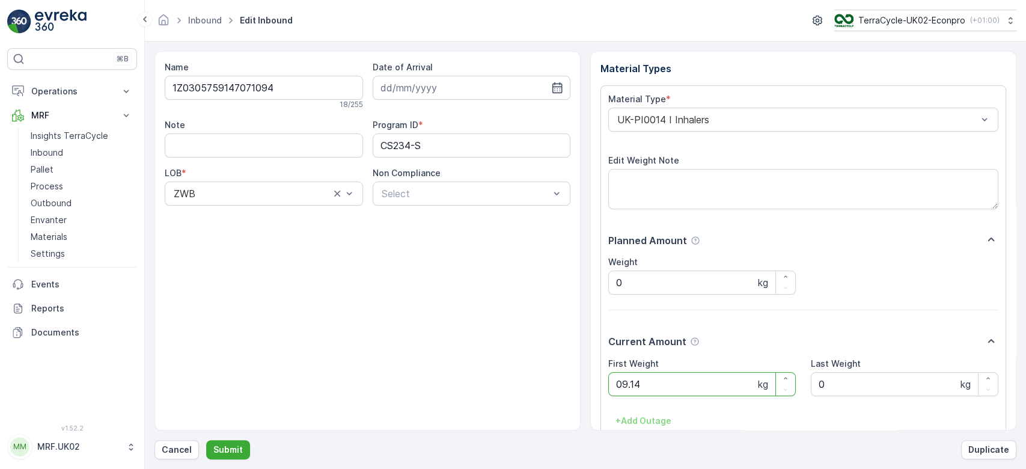
click at [206, 440] on button "Submit" at bounding box center [228, 449] width 44 height 19
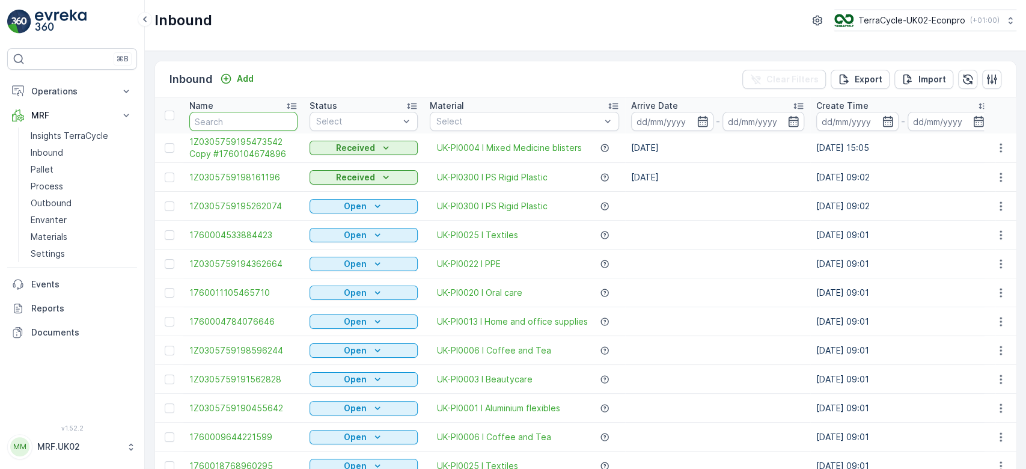
click at [261, 123] on input "text" at bounding box center [243, 121] width 108 height 19
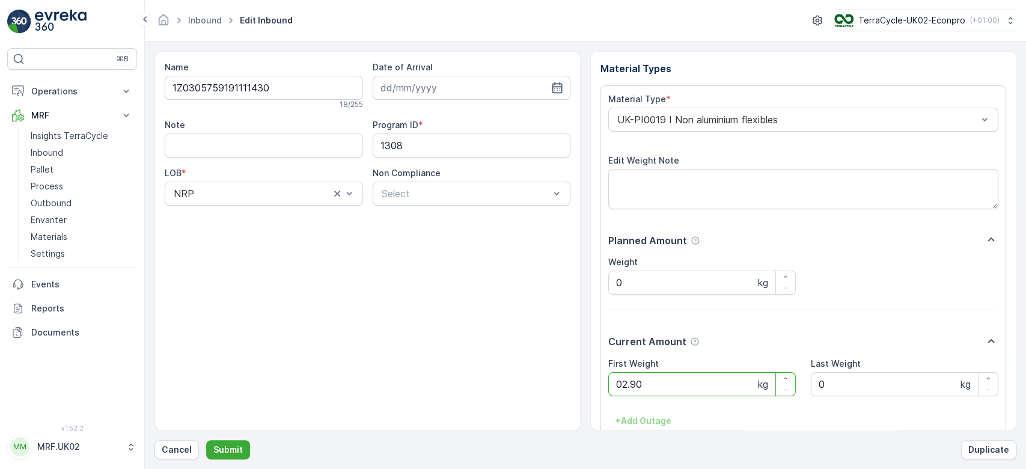
click at [206, 440] on button "Submit" at bounding box center [228, 449] width 44 height 19
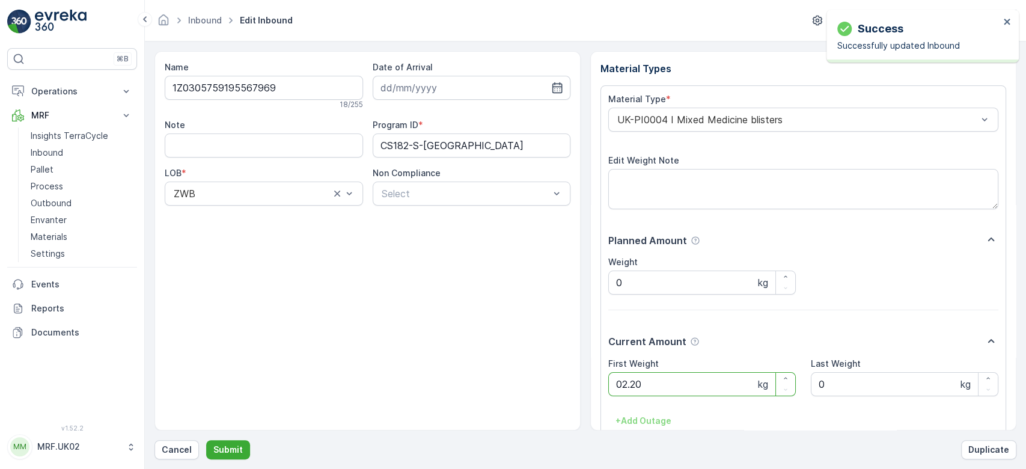
click at [206, 440] on button "Submit" at bounding box center [228, 449] width 44 height 19
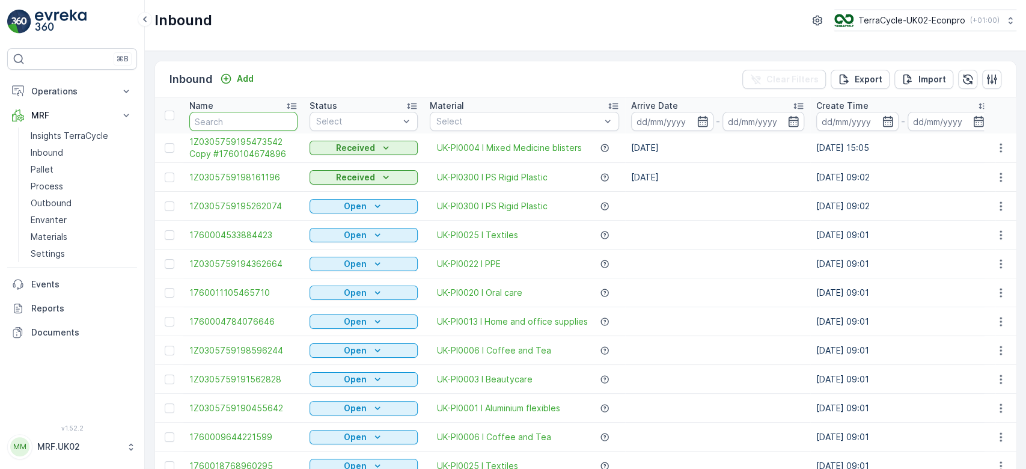
click at [261, 123] on input "text" at bounding box center [243, 121] width 108 height 19
click at [244, 125] on input "text" at bounding box center [243, 121] width 108 height 19
click at [242, 124] on input "text" at bounding box center [243, 121] width 108 height 19
type input "9065"
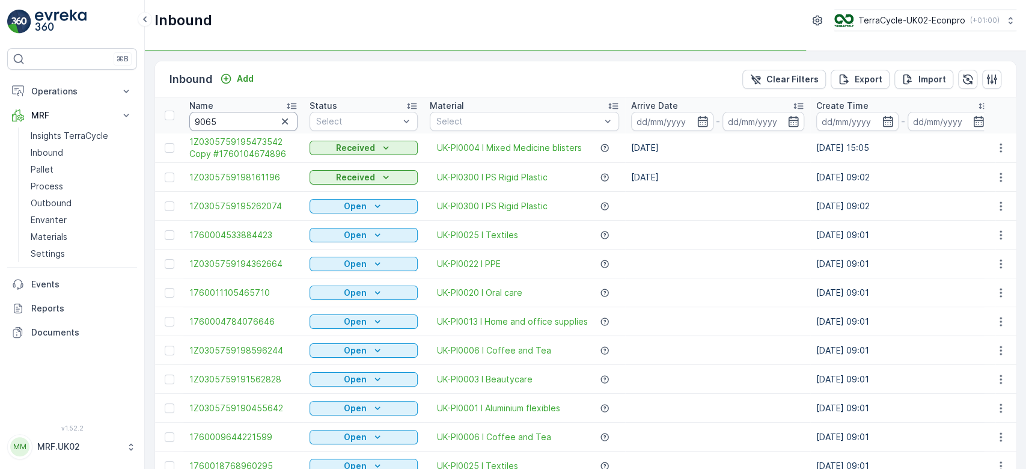
click at [242, 124] on input "9065" at bounding box center [243, 121] width 108 height 19
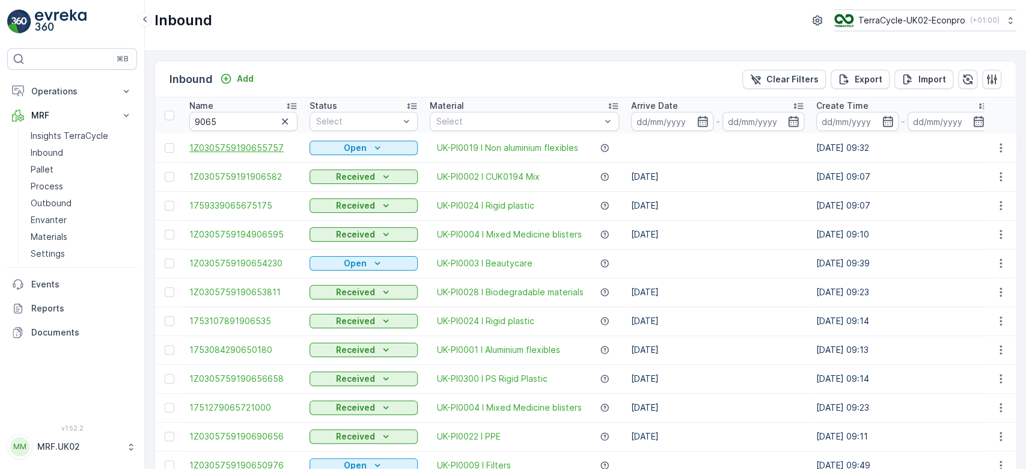
click at [273, 147] on span "1Z0305759190655757" at bounding box center [243, 148] width 108 height 12
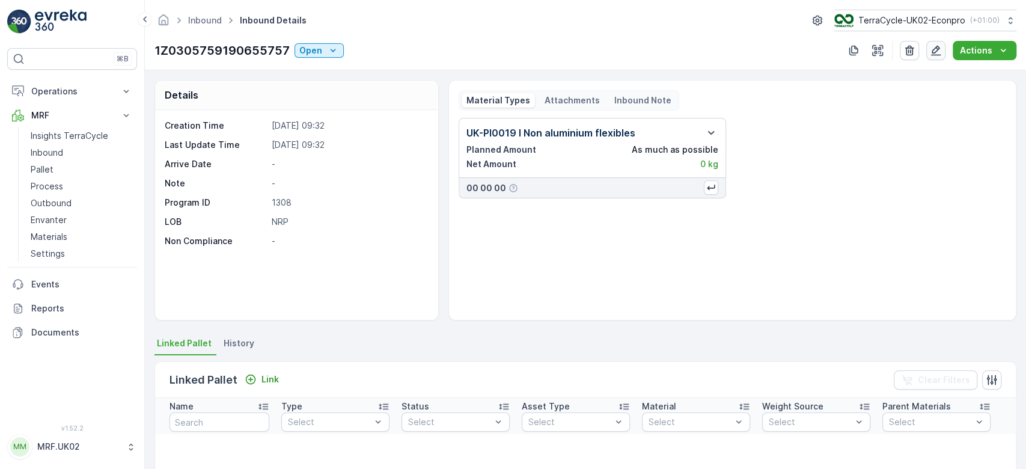
click at [937, 50] on icon "button" at bounding box center [936, 50] width 12 height 12
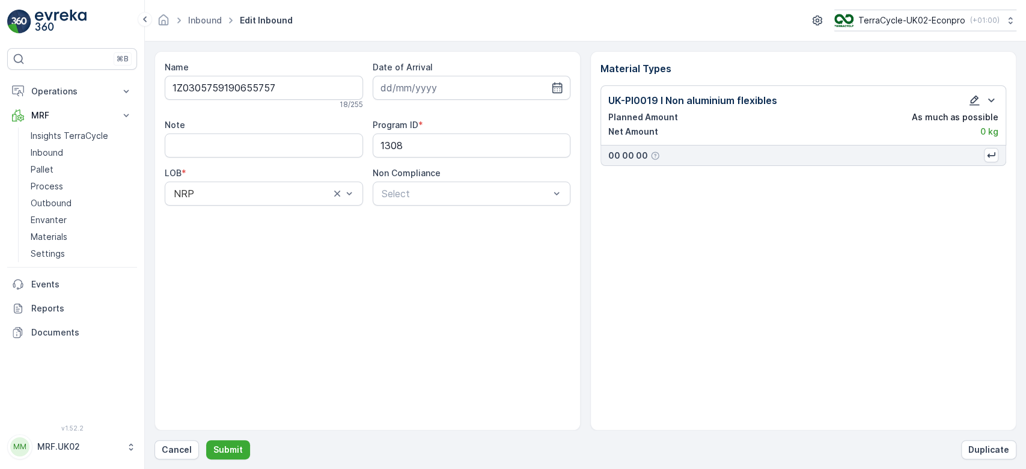
click at [975, 97] on icon "button" at bounding box center [975, 100] width 12 height 12
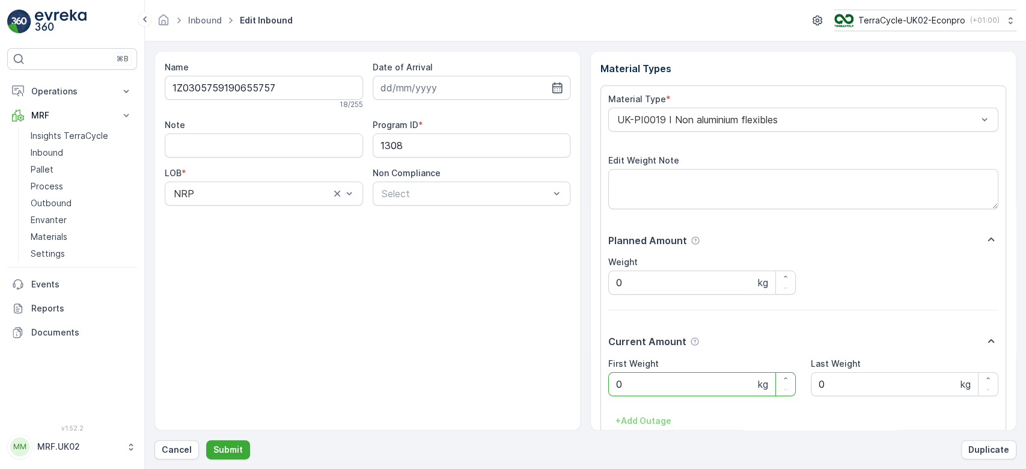
click at [636, 387] on Weight "0" at bounding box center [702, 384] width 188 height 24
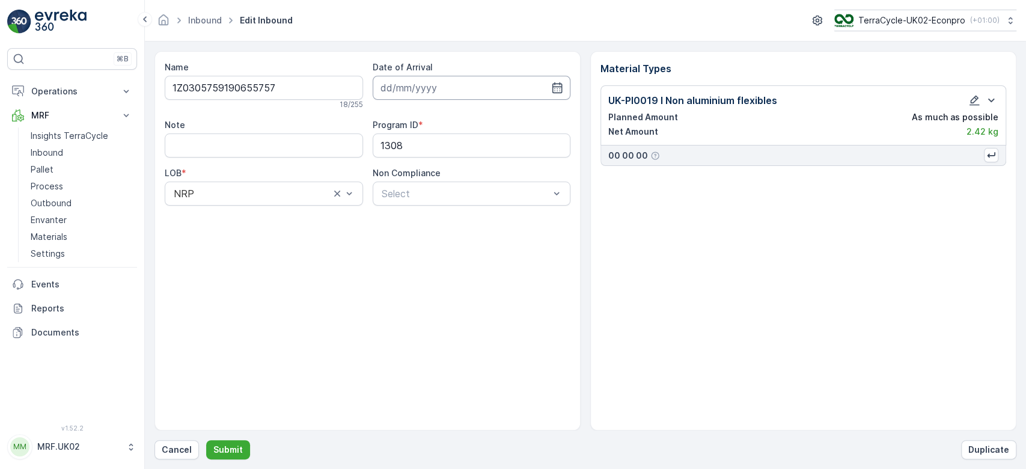
click at [452, 94] on input at bounding box center [472, 88] width 198 height 24
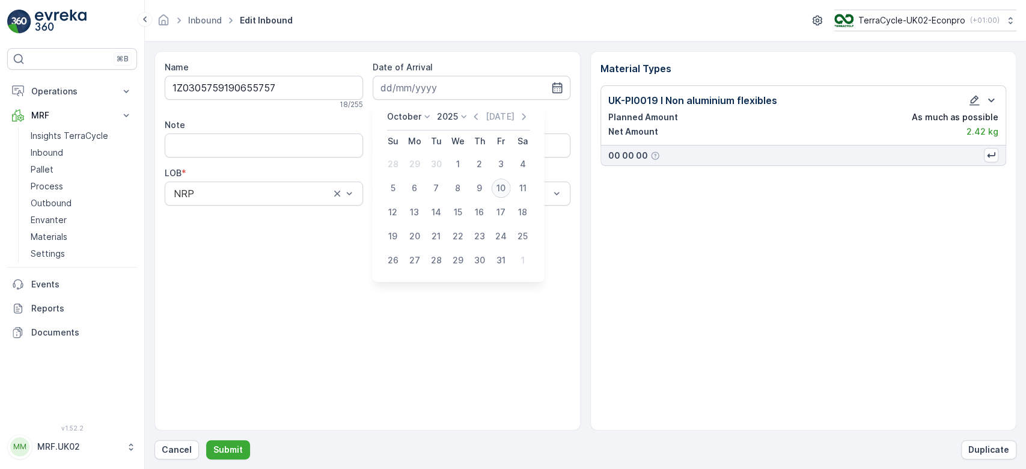
click at [498, 192] on div "10" at bounding box center [501, 188] width 19 height 19
type input "[DATE]"
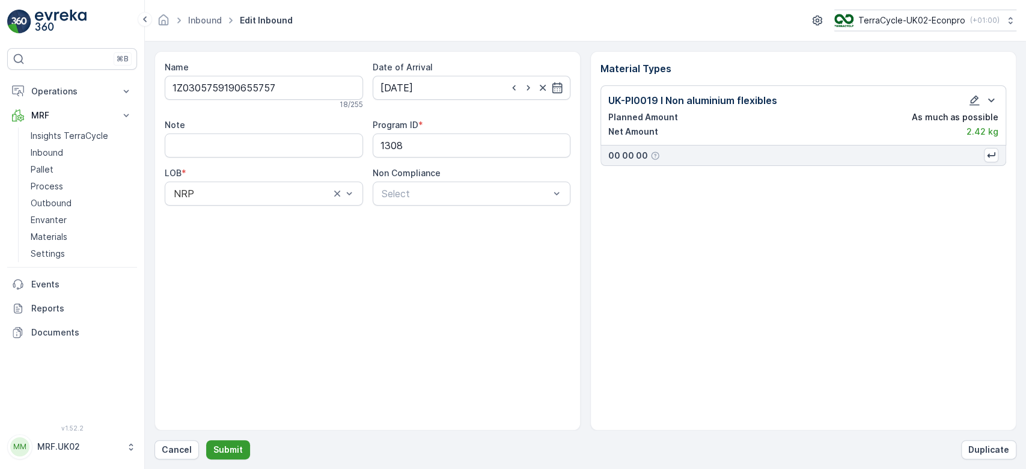
click at [231, 443] on button "Submit" at bounding box center [228, 449] width 44 height 19
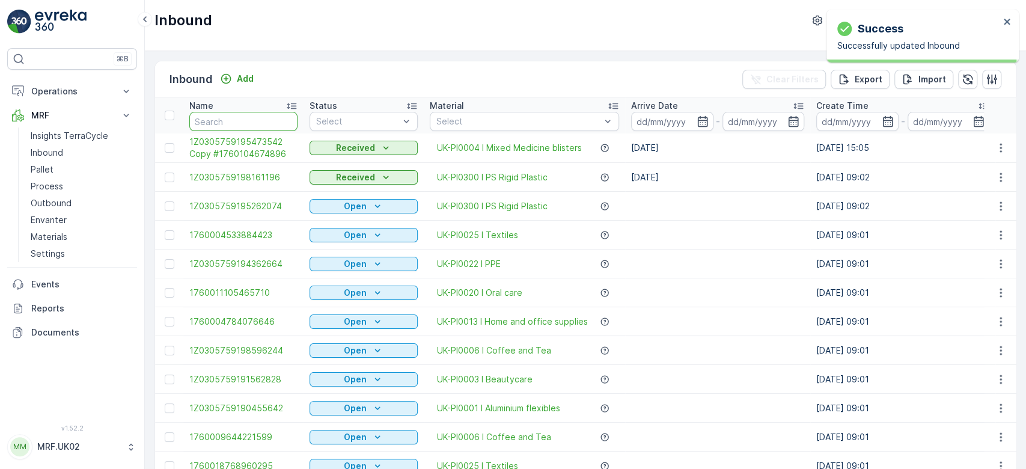
click at [291, 120] on input "text" at bounding box center [243, 121] width 108 height 19
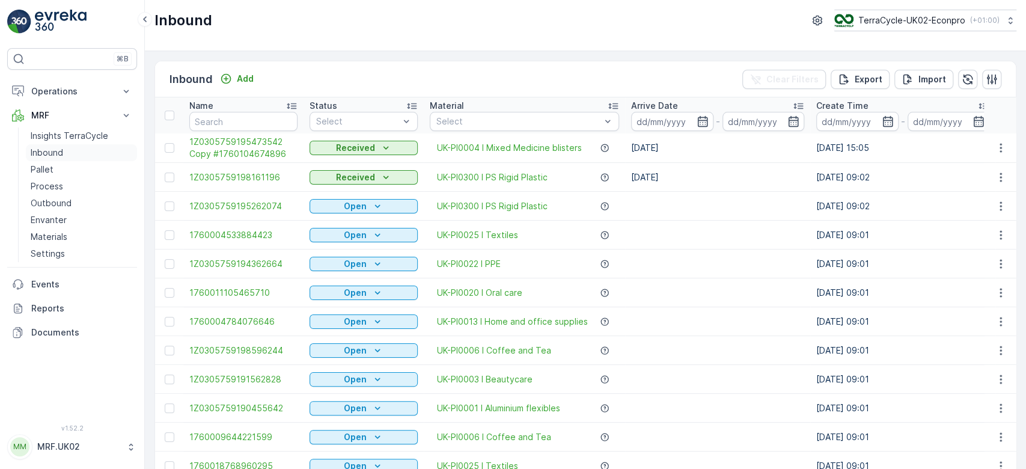
click at [73, 153] on link "Inbound" at bounding box center [81, 152] width 111 height 17
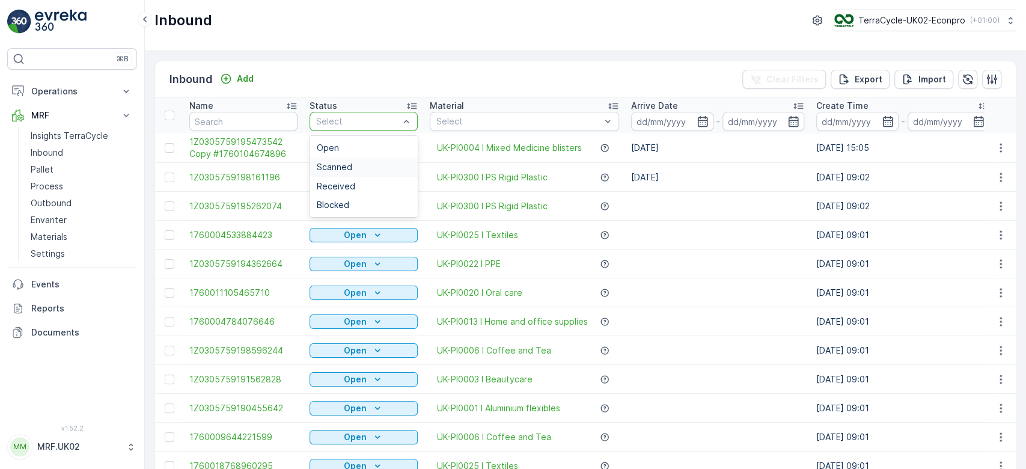
click at [349, 166] on span "Scanned" at bounding box center [334, 167] width 35 height 10
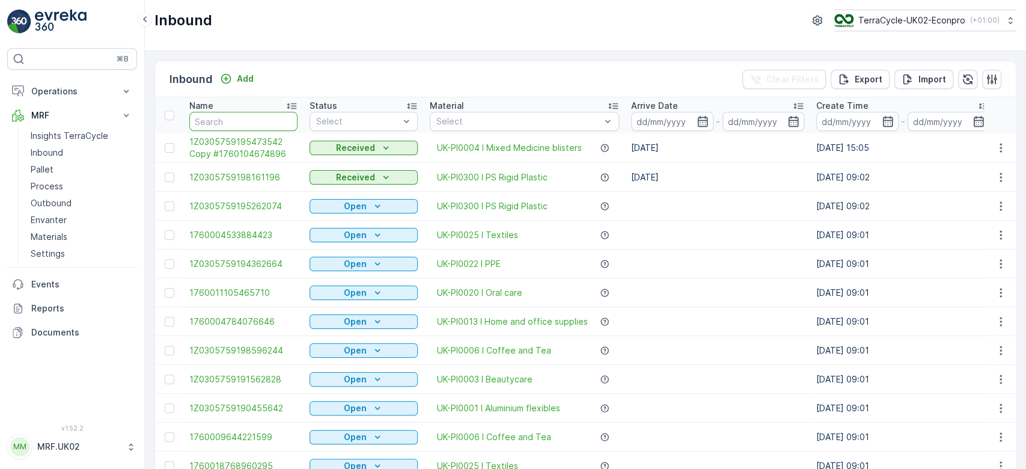
click at [262, 115] on input "text" at bounding box center [243, 121] width 108 height 19
